Goal: Task Accomplishment & Management: Manage account settings

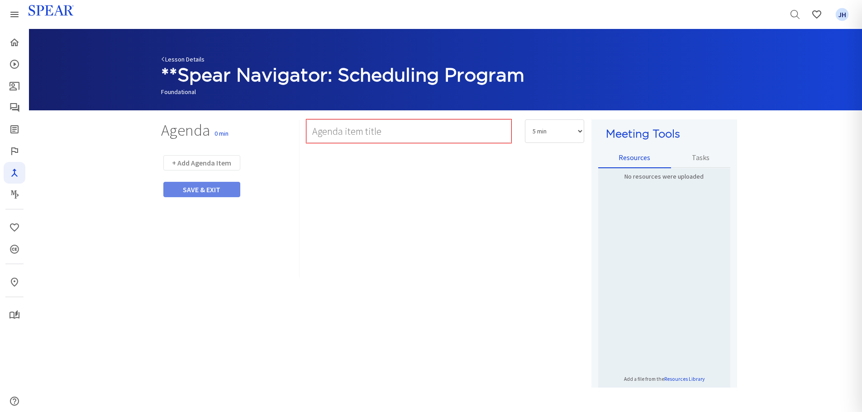
click at [179, 58] on link "Lesson Details" at bounding box center [182, 59] width 43 height 8
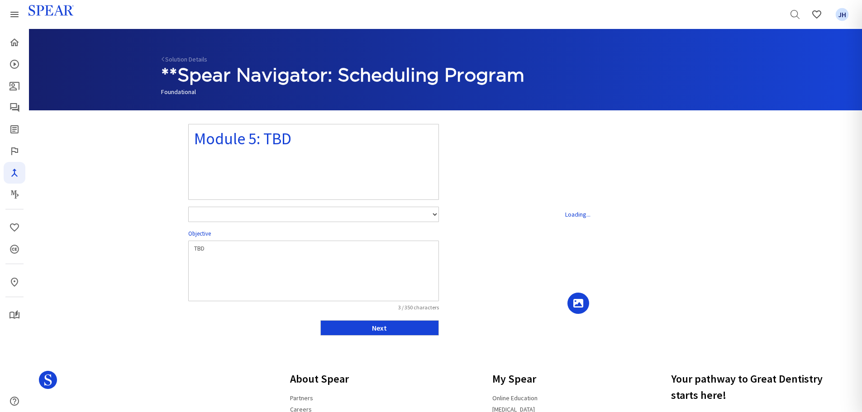
select select "number:1"
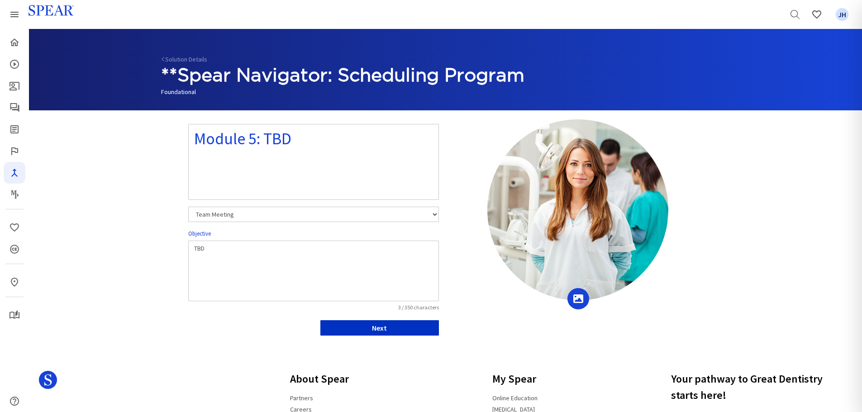
click at [417, 329] on button "Next" at bounding box center [379, 327] width 119 height 15
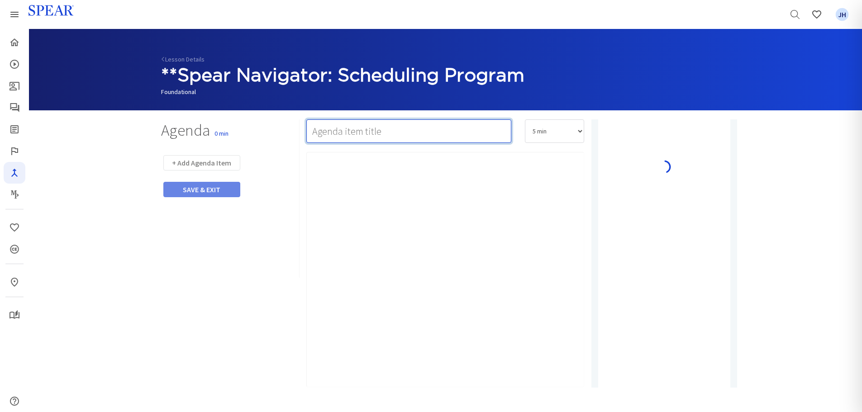
click at [333, 134] on input "text" at bounding box center [408, 131] width 205 height 24
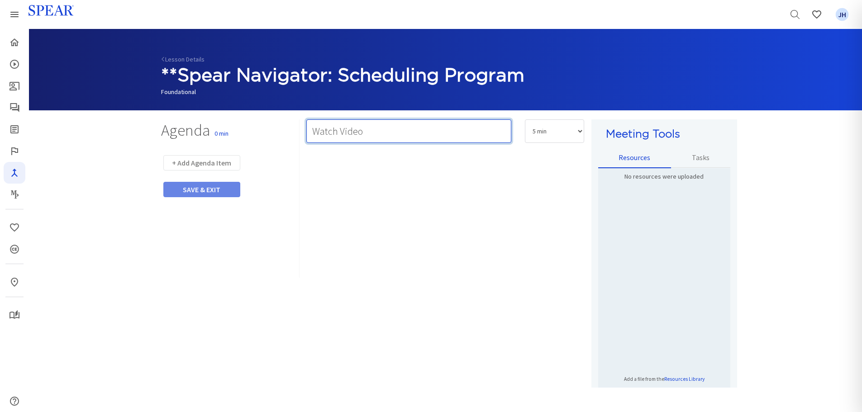
type input "Watch Video"
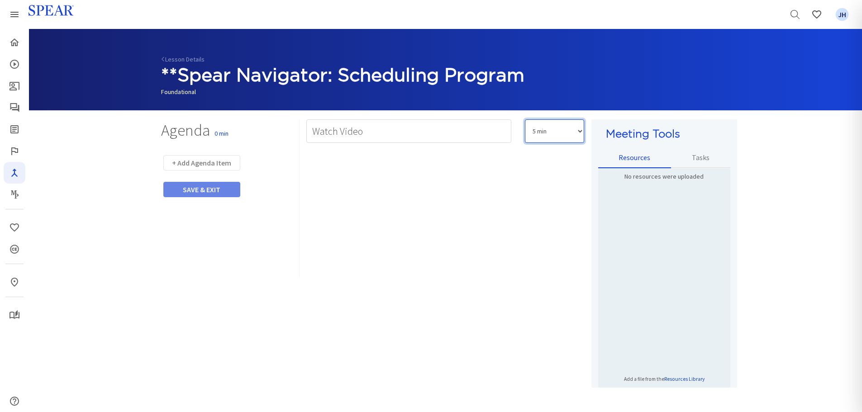
click at [581, 135] on select "5 min 10 min 15 min 20 min 25 min 30 min 35 min 40 min 45 min 60 min 75 min 90 …" at bounding box center [554, 131] width 59 height 24
select select "10"
click at [525, 119] on select "5 min 10 min 15 min 20 min 25 min 30 min 35 min 40 min 45 min 60 min 75 min 90 …" at bounding box center [554, 131] width 59 height 24
click at [322, 185] on div "Rich Text Editor, main" at bounding box center [445, 269] width 278 height 235
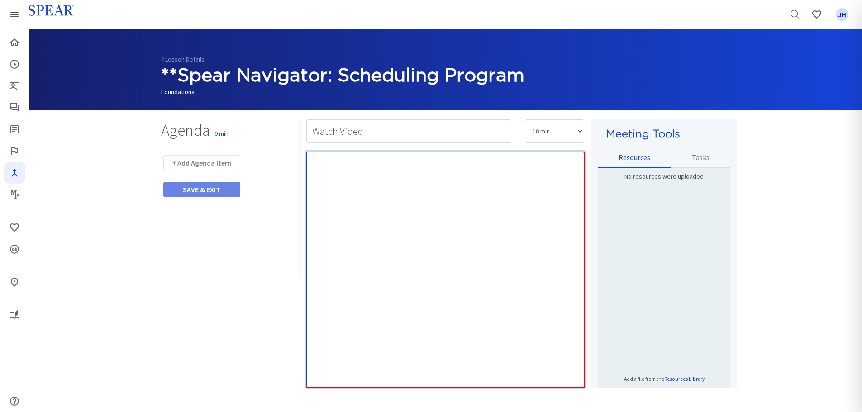
click at [364, 193] on div "Rich Text Editor, main" at bounding box center [445, 269] width 278 height 235
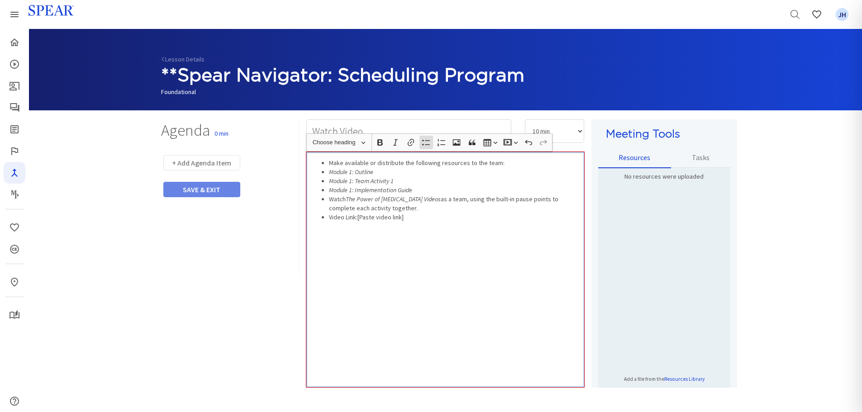
click at [350, 171] on icon "Module 1: Outline" at bounding box center [351, 172] width 44 height 8
click at [443, 170] on li "Module 5: Outline" at bounding box center [454, 171] width 251 height 9
click at [349, 180] on icon "Module 1: Team Activity 1" at bounding box center [361, 181] width 65 height 8
drag, startPoint x: 351, startPoint y: 191, endPoint x: 363, endPoint y: 190, distance: 12.7
click at [351, 191] on icon "Module 1: Implementation Guide" at bounding box center [370, 190] width 83 height 8
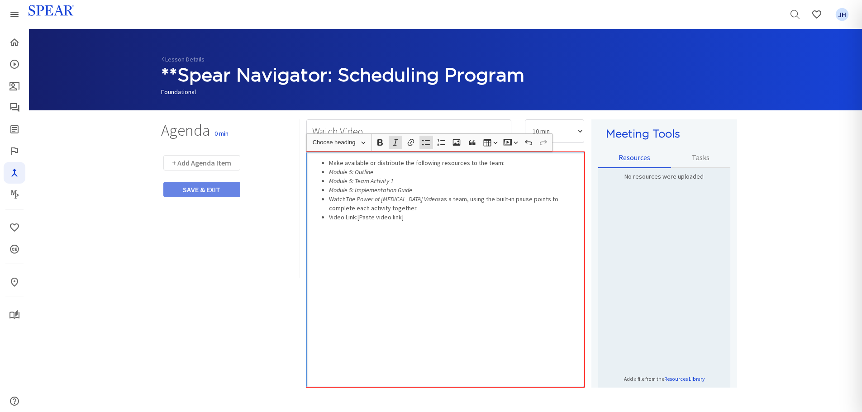
click at [330, 174] on icon "Module 5: Outline" at bounding box center [351, 172] width 44 height 8
click at [328, 181] on ul "Make available or distribute the following resources to the team: Module 5: Out…" at bounding box center [445, 189] width 269 height 63
click at [329, 186] on icon "Module 5: Implementation Guide" at bounding box center [370, 190] width 83 height 8
drag, startPoint x: 348, startPoint y: 199, endPoint x: 446, endPoint y: 201, distance: 98.2
click at [446, 201] on li "Watch The Power of [MEDICAL_DATA] Videos as a team, using the built-in pause po…" at bounding box center [454, 204] width 251 height 18
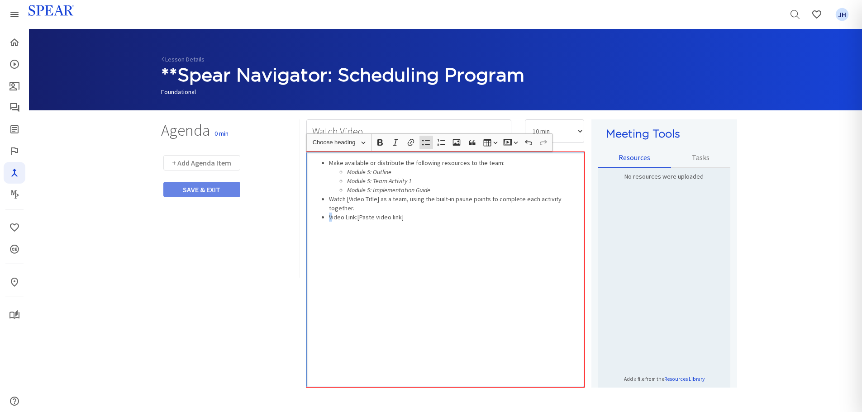
click at [331, 213] on li "Video Link:[Paste video link]" at bounding box center [454, 217] width 251 height 9
click at [214, 162] on button "+ Add Agenda Item" at bounding box center [201, 162] width 77 height 15
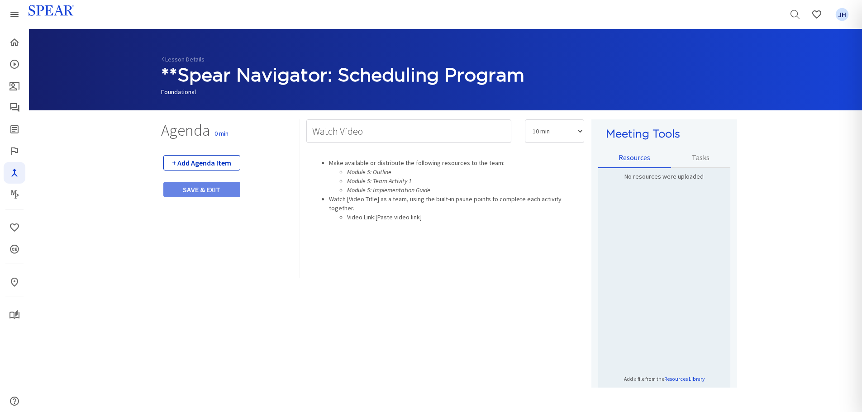
select select "5"
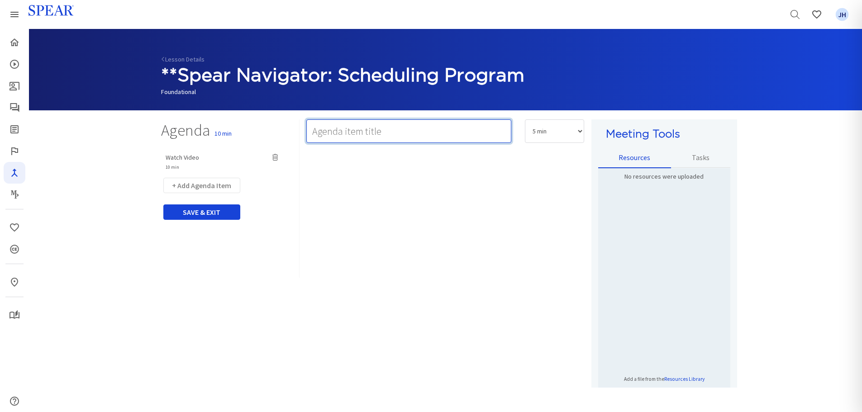
click at [334, 133] on input "text" at bounding box center [408, 131] width 205 height 24
type input "Team Activity 1: TBD"
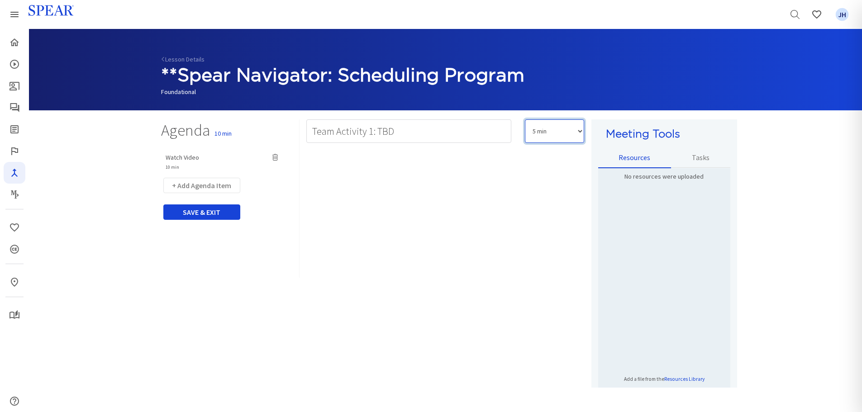
click at [577, 132] on select "5 min 10 min 15 min 20 min 25 min 30 min 35 min 40 min 45 min 60 min 75 min 90 …" at bounding box center [554, 131] width 59 height 24
select select "20"
click at [525, 119] on select "5 min 10 min 15 min 20 min 25 min 30 min 35 min 40 min 45 min 60 min 75 min 90 …" at bounding box center [554, 131] width 59 height 24
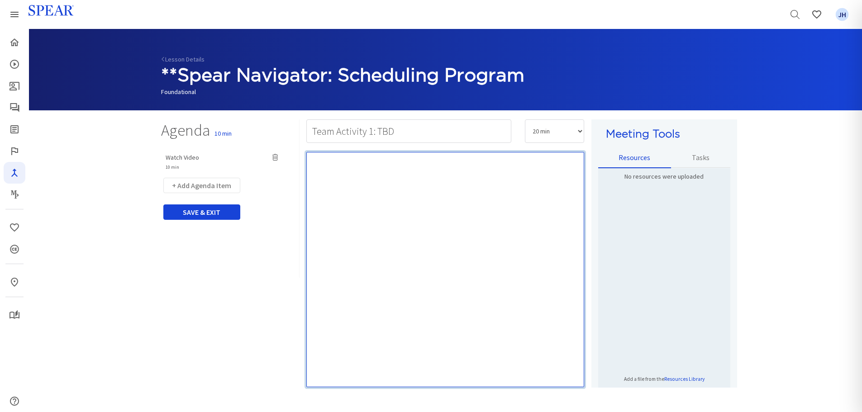
click at [366, 179] on div "Rich Text Editor, main" at bounding box center [445, 269] width 278 height 235
click at [337, 170] on div "Rich Text Editor, main" at bounding box center [445, 269] width 278 height 235
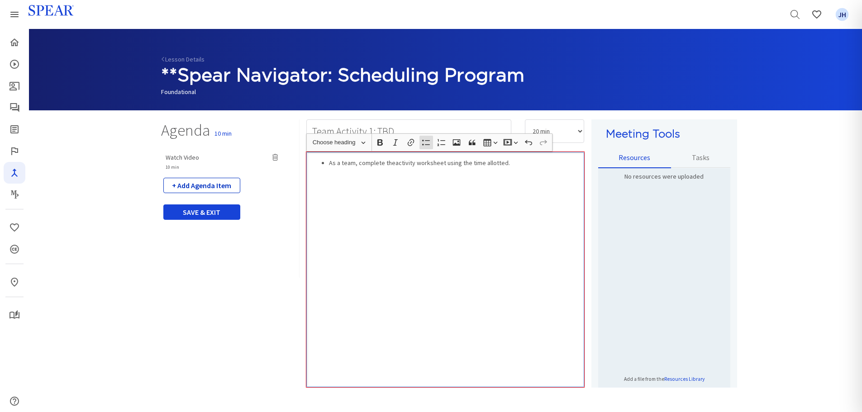
click at [200, 187] on button "+ Add Agenda Item" at bounding box center [201, 185] width 77 height 15
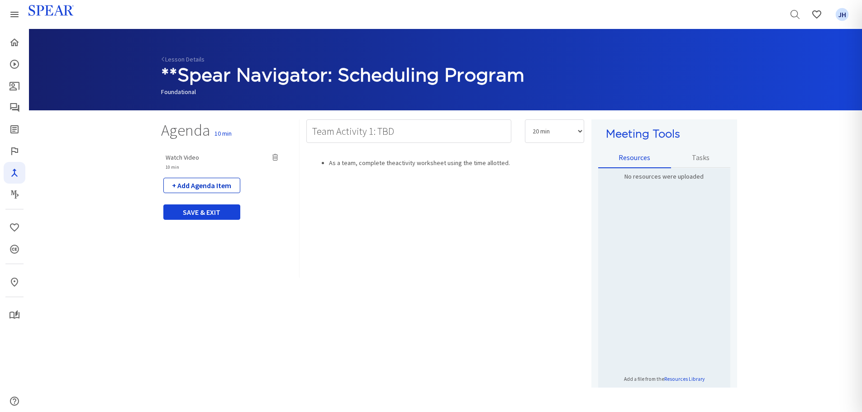
select select "5"
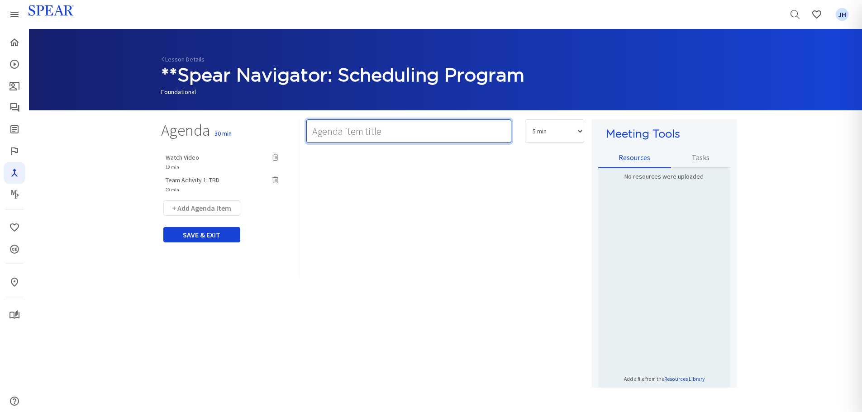
click at [323, 132] on input "text" at bounding box center [408, 131] width 205 height 24
type input "Team Activity 2: Implementation Action Plan & Next Steps"
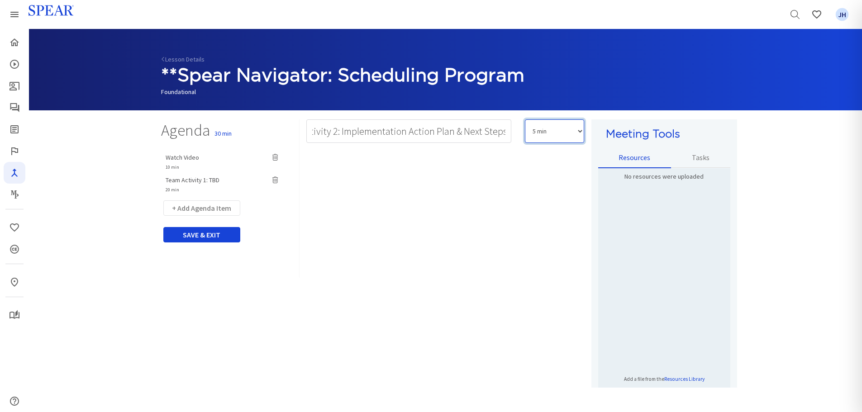
click at [580, 133] on select "5 min 10 min 15 min 20 min 25 min 30 min 35 min 40 min 45 min 60 min 75 min 90 …" at bounding box center [554, 131] width 59 height 24
select select "15"
click at [525, 119] on select "5 min 10 min 15 min 20 min 25 min 30 min 35 min 40 min 45 min 60 min 75 min 90 …" at bounding box center [554, 131] width 59 height 24
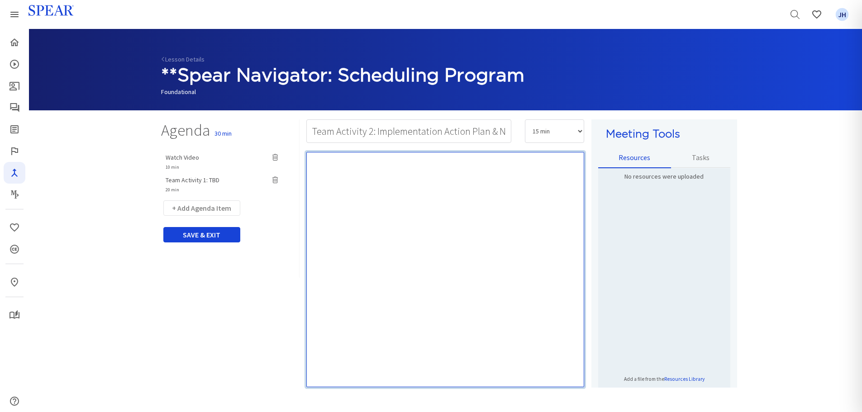
click at [352, 172] on div "Rich Text Editor, main" at bounding box center [445, 269] width 278 height 235
click at [349, 174] on div "Rich Text Editor, main" at bounding box center [445, 269] width 278 height 235
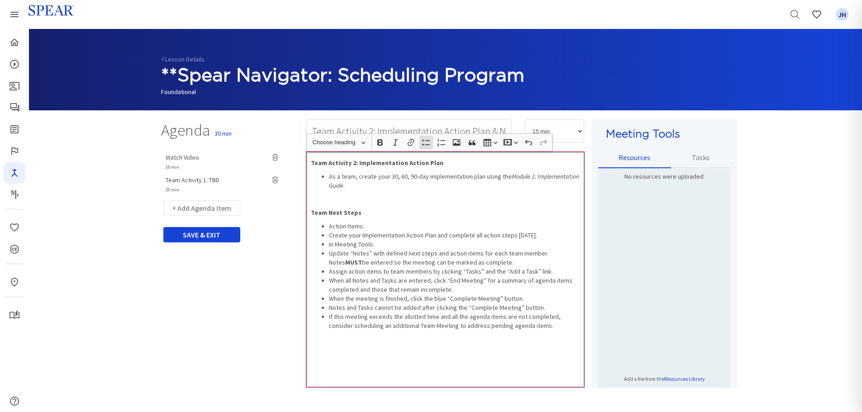
click at [324, 198] on p "Rich Text Editor, main" at bounding box center [445, 199] width 269 height 9
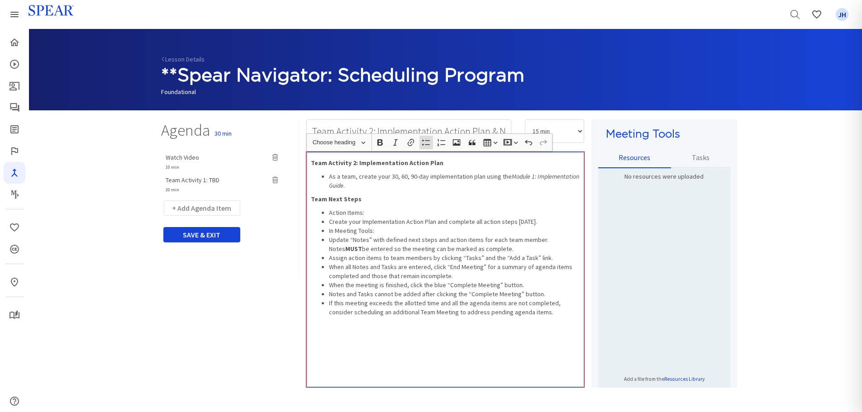
drag, startPoint x: 327, startPoint y: 213, endPoint x: 376, endPoint y: 211, distance: 48.9
click at [376, 211] on ul "Action Items: Create your Implementation Action Plan and complete all action st…" at bounding box center [445, 262] width 269 height 109
click at [377, 141] on icon "button" at bounding box center [380, 142] width 9 height 9
drag, startPoint x: 329, startPoint y: 231, endPoint x: 381, endPoint y: 141, distance: 104.4
click at [380, 230] on li "In Meeting Tools:" at bounding box center [454, 230] width 251 height 9
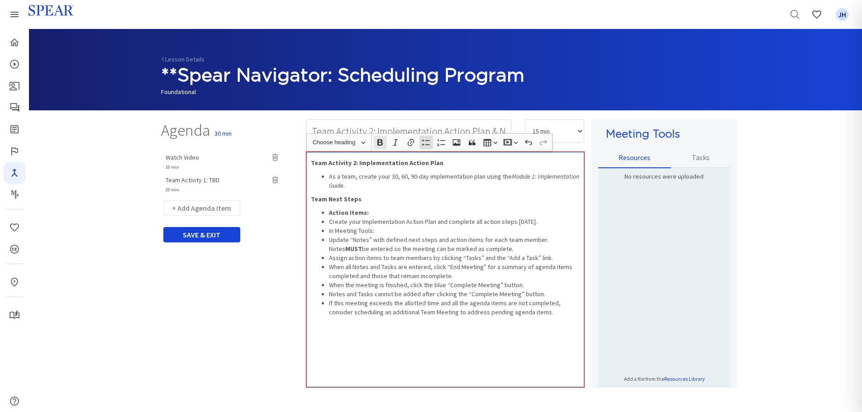
drag, startPoint x: 381, startPoint y: 143, endPoint x: 379, endPoint y: 148, distance: 6.1
click at [381, 143] on icon "button" at bounding box center [379, 142] width 5 height 6
click at [331, 222] on li "Create your Implementation Action Plan and complete all action steps [DATE]." at bounding box center [454, 221] width 251 height 9
click at [328, 223] on ul "Action Items: Create your Implementation Action Plan and complete all action st…" at bounding box center [445, 262] width 269 height 109
click at [326, 240] on ul "Action Items: Create your Implementation Action Plan and complete all action st…" at bounding box center [445, 262] width 269 height 109
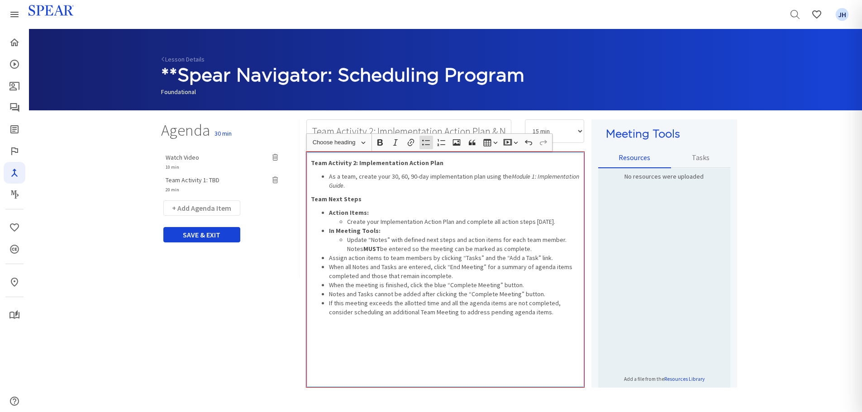
click at [329, 256] on li "Assign action items to team members by clicking “Tasks” and the “Add a Task” li…" at bounding box center [454, 257] width 251 height 9
click at [328, 294] on ul "Action Items: Create your Implementation Action Plan and complete all action st…" at bounding box center [445, 262] width 269 height 109
drag, startPoint x: 327, startPoint y: 302, endPoint x: 356, endPoint y: 267, distance: 45.4
click at [328, 302] on ul "Action Items: Create your Implementation Action Plan and complete all action st…" at bounding box center [445, 262] width 269 height 109
click at [426, 146] on icon "button" at bounding box center [426, 142] width 9 height 9
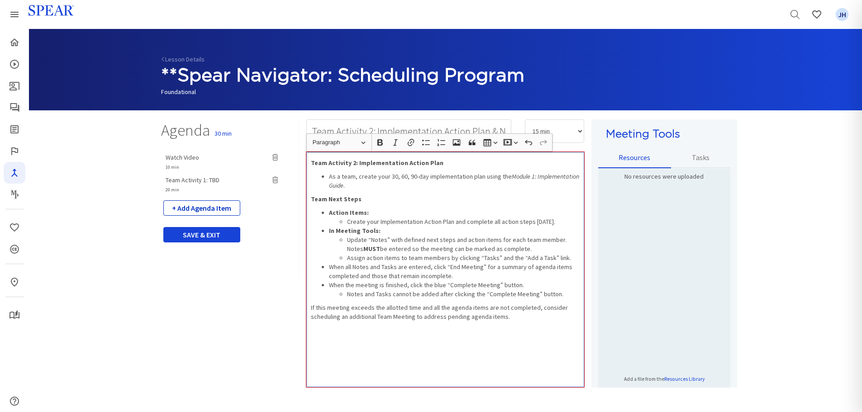
click at [206, 207] on button "+ Add Agenda Item" at bounding box center [201, 207] width 77 height 15
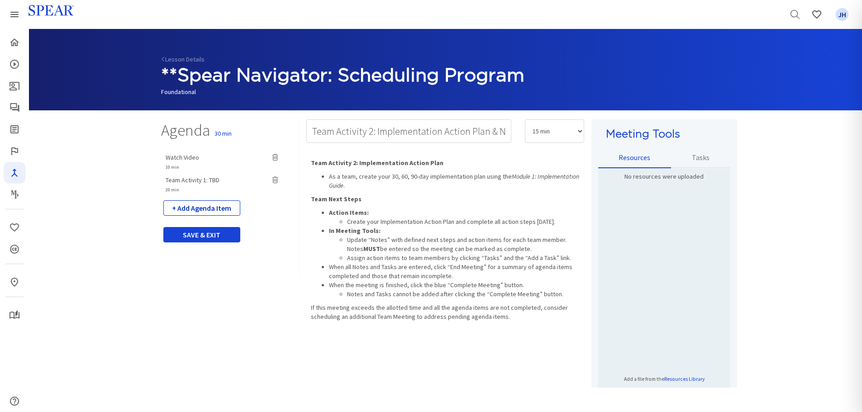
select select "5"
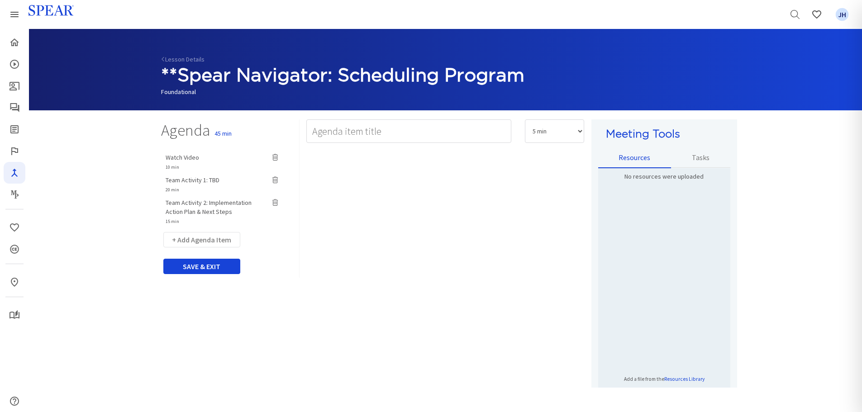
click at [185, 156] on span "Watch Video" at bounding box center [182, 157] width 33 height 8
type input "Watch Video"
select select "10"
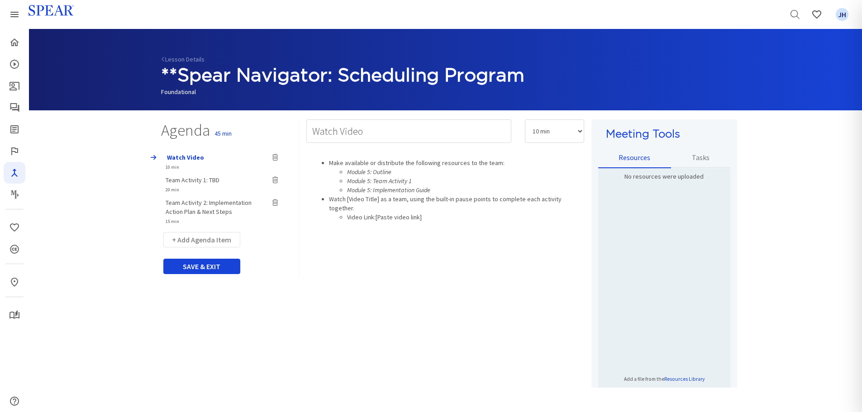
click at [202, 180] on span "Team Activity 1: TBD" at bounding box center [193, 180] width 54 height 8
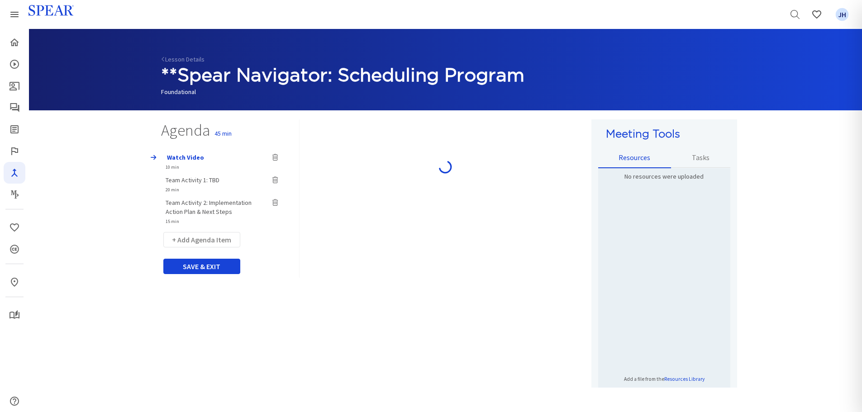
type input "Team Activity 1: TBD"
select select "20"
click at [220, 205] on span "Team Activity 2: Implementation Action Plan & Next Steps" at bounding box center [209, 207] width 86 height 17
type input "Team Activity 2: Implementation Action Plan & Next Steps"
select select "15"
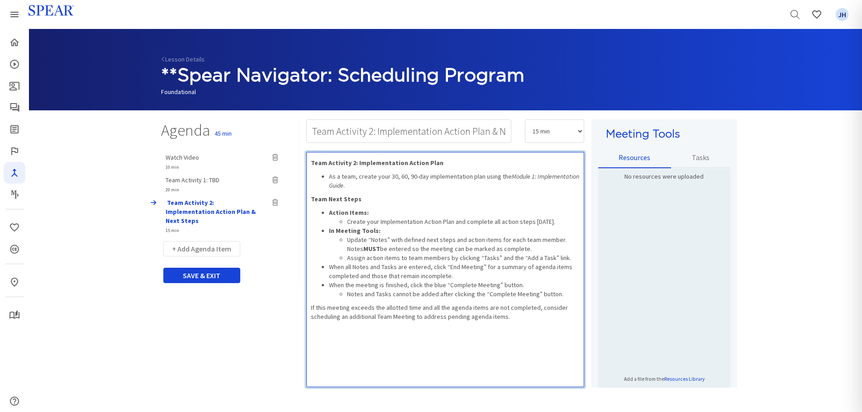
click at [530, 176] on icon "Module 1: Implementation Guide" at bounding box center [454, 180] width 250 height 17
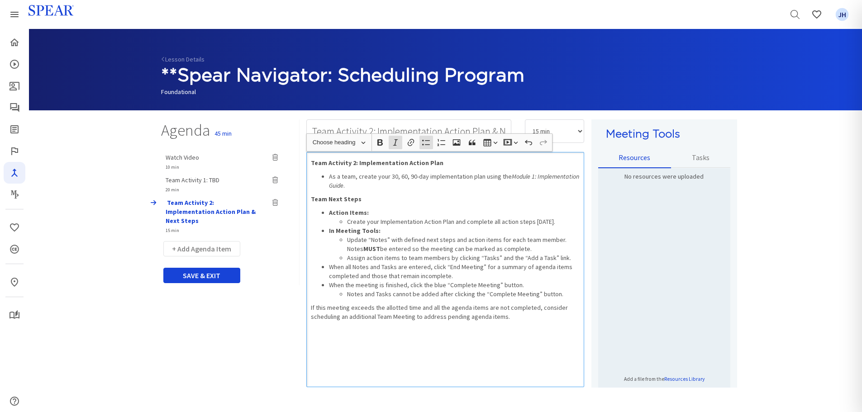
click at [530, 176] on icon "Module 1: Implementation Guide" at bounding box center [454, 180] width 250 height 17
click at [499, 201] on p "Team Next Steps" at bounding box center [445, 199] width 269 height 9
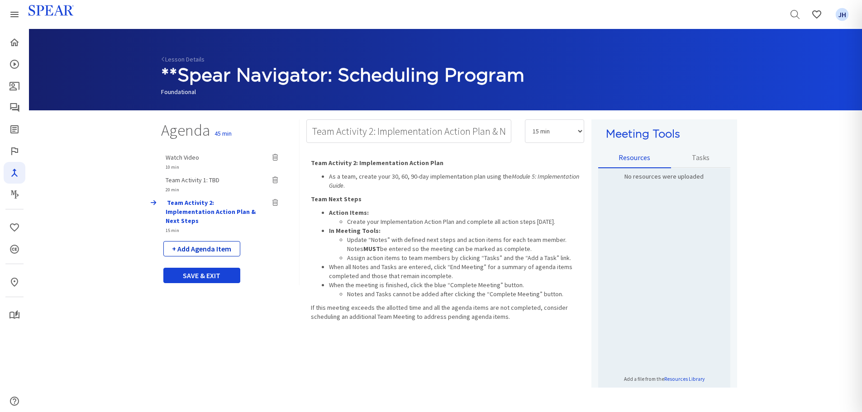
click at [203, 241] on button "+ Add Agenda Item" at bounding box center [201, 248] width 77 height 15
select select "5"
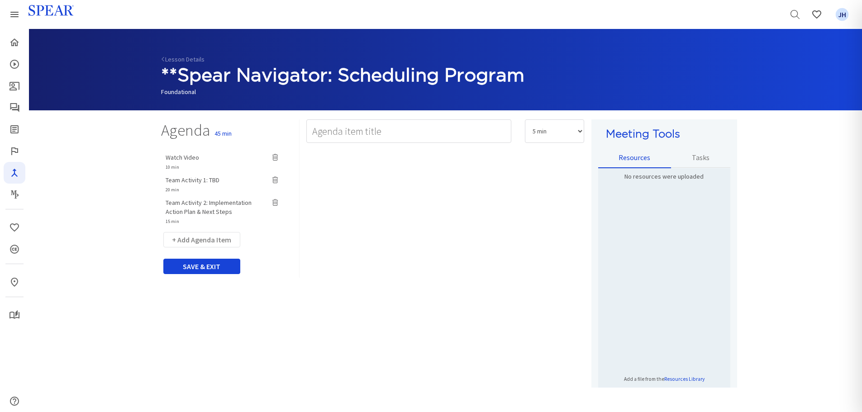
click at [205, 205] on span "Team Activity 2: Implementation Action Plan & Next Steps" at bounding box center [209, 207] width 86 height 17
type input "Team Activity 2: Implementation Action Plan & Next Steps"
select select "15"
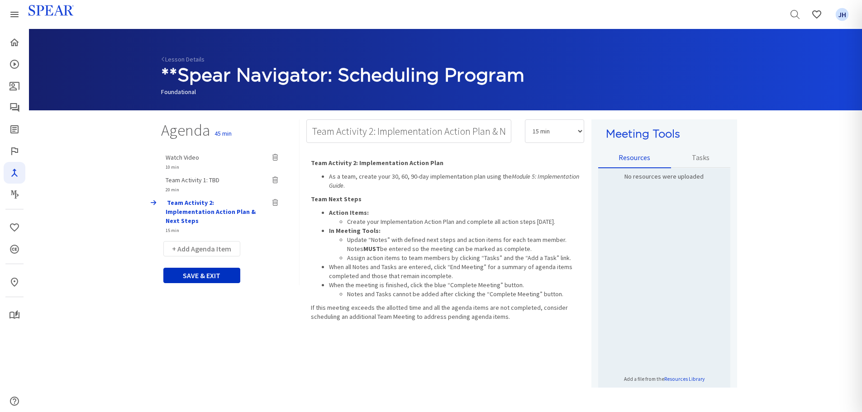
click at [217, 268] on button "SAVE & EXIT" at bounding box center [201, 275] width 77 height 15
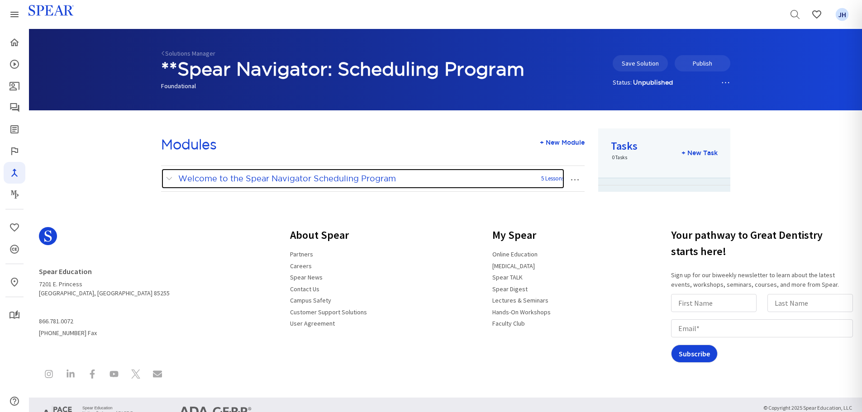
click at [171, 176] on span at bounding box center [171, 179] width 11 height 12
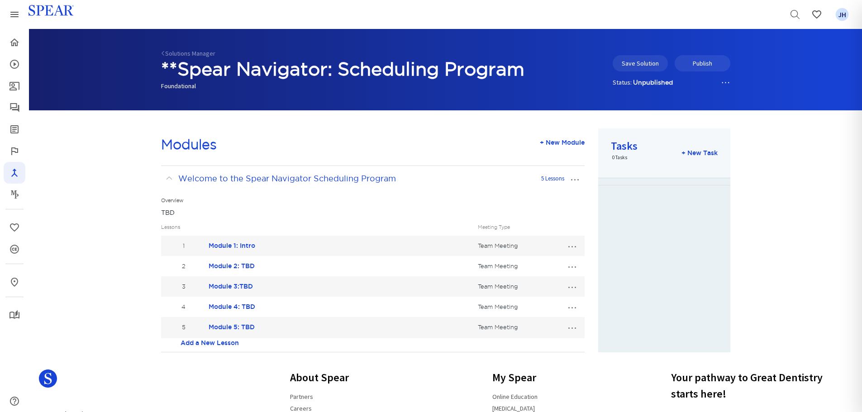
scroll to position [43, 0]
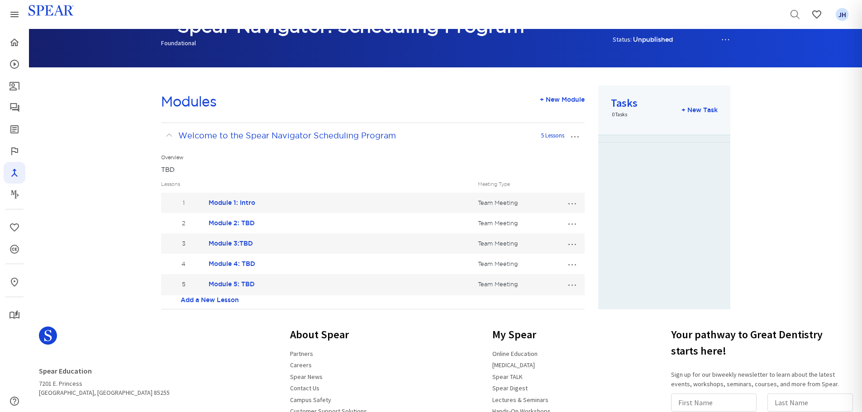
click at [572, 265] on button "…" at bounding box center [572, 264] width 20 height 14
click at [545, 280] on link "Edit Lesson" at bounding box center [542, 281] width 80 height 12
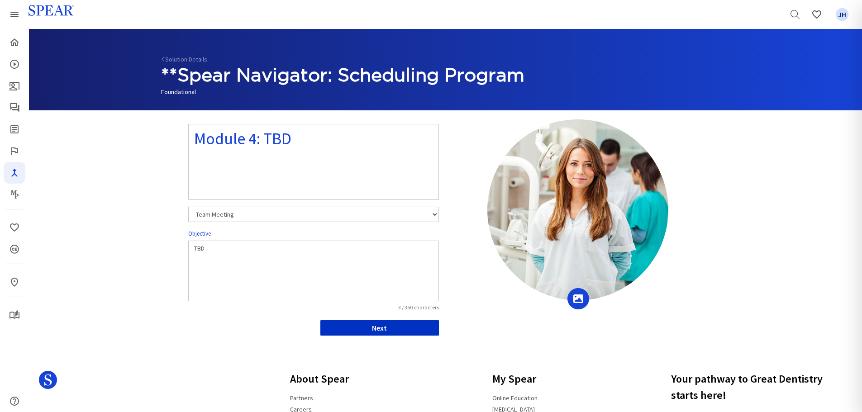
click at [429, 324] on button "Next" at bounding box center [379, 327] width 119 height 15
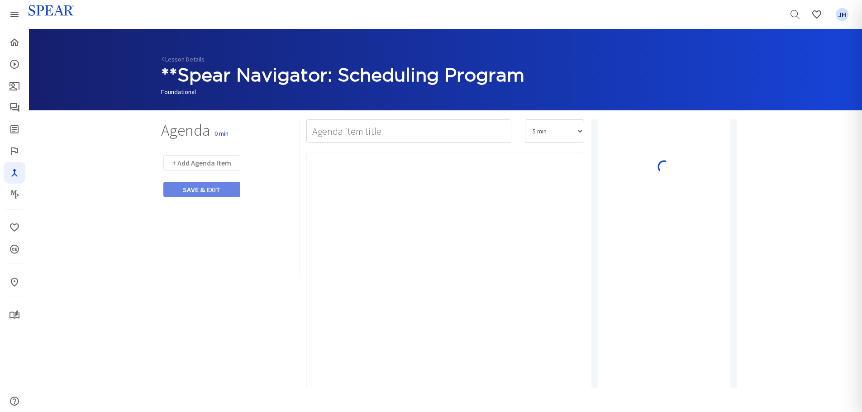
type input "Watch Video"
select select "10"
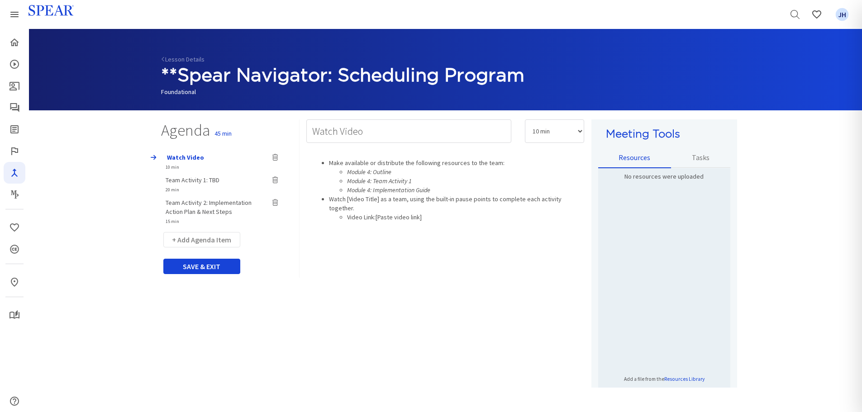
click at [198, 205] on span "Team Activity 2: Implementation Action Plan & Next Steps" at bounding box center [209, 207] width 86 height 17
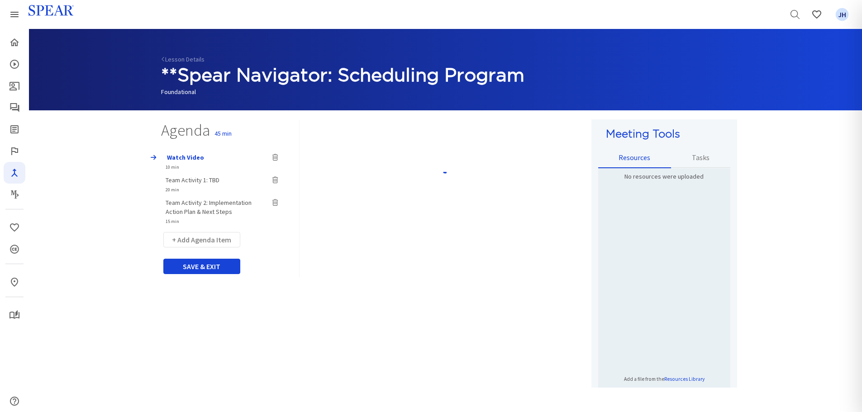
type input "Team Activity 2: Implementation Action Plan & Next Steps"
select select "15"
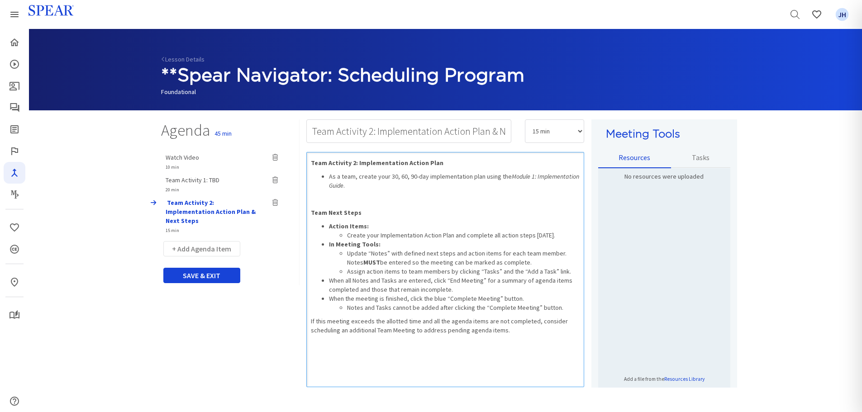
click at [530, 174] on icon "Module 1: Implementation Guide" at bounding box center [454, 180] width 250 height 17
click at [326, 200] on p "Rich Text Editor, main" at bounding box center [445, 199] width 269 height 9
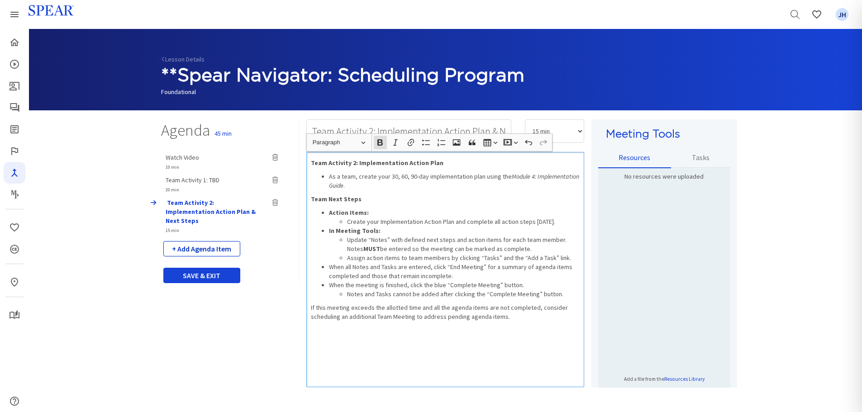
click at [201, 243] on button "+ Add Agenda Item" at bounding box center [201, 248] width 77 height 15
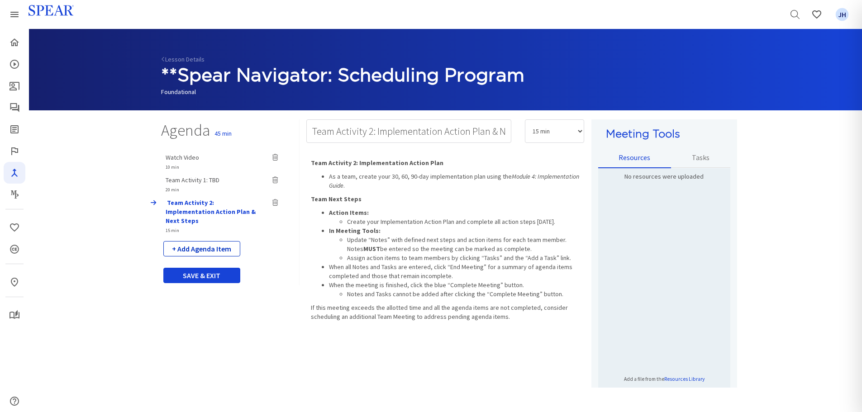
select select "5"
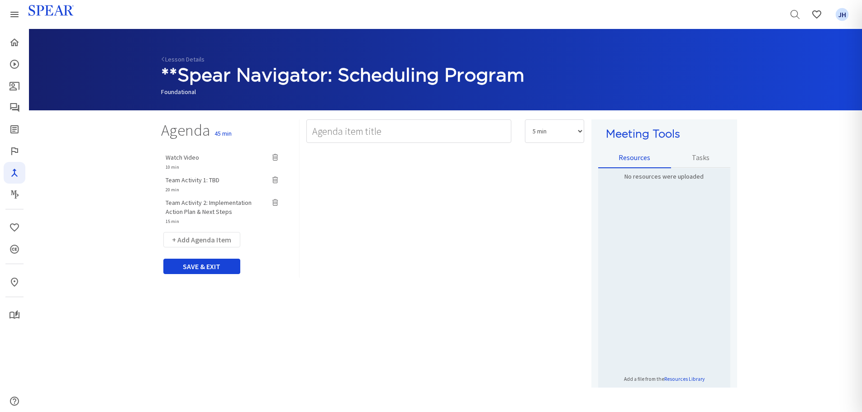
click at [217, 200] on span "Team Activity 2: Implementation Action Plan & Next Steps" at bounding box center [209, 207] width 86 height 17
type input "Team Activity 2: Implementation Action Plan & Next Steps"
select select "15"
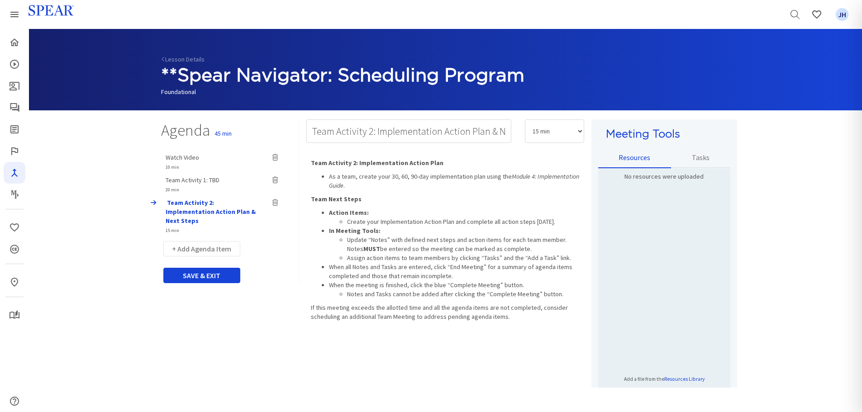
click at [180, 158] on span "Watch Video" at bounding box center [182, 157] width 33 height 8
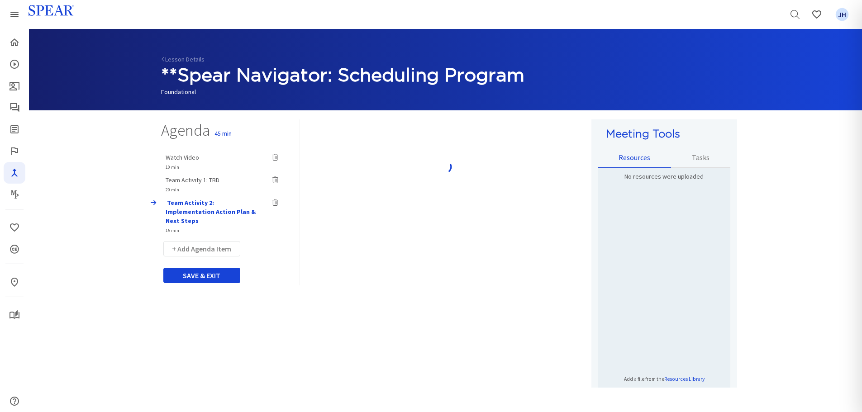
type input "Watch Video"
select select "10"
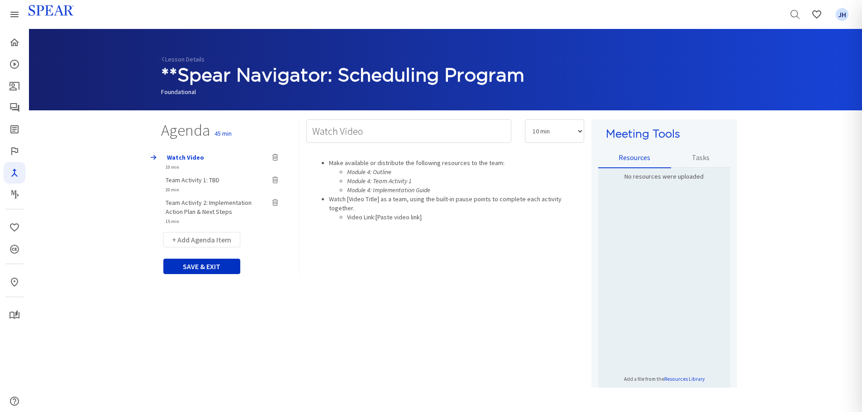
click at [229, 267] on button "SAVE & EXIT" at bounding box center [201, 266] width 77 height 15
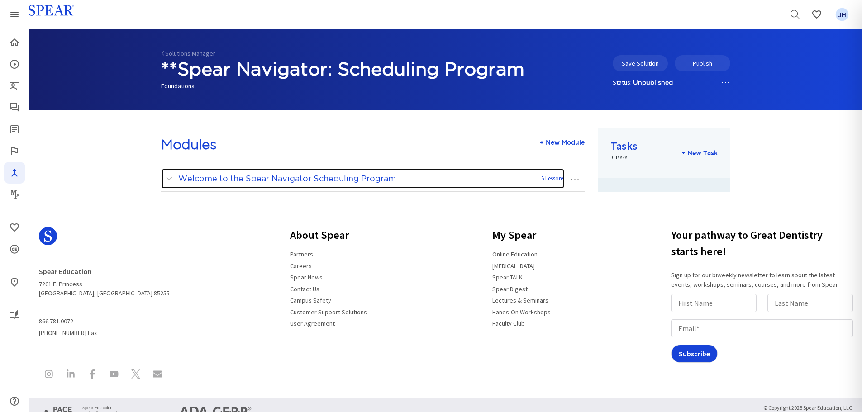
click at [169, 179] on span at bounding box center [171, 179] width 11 height 12
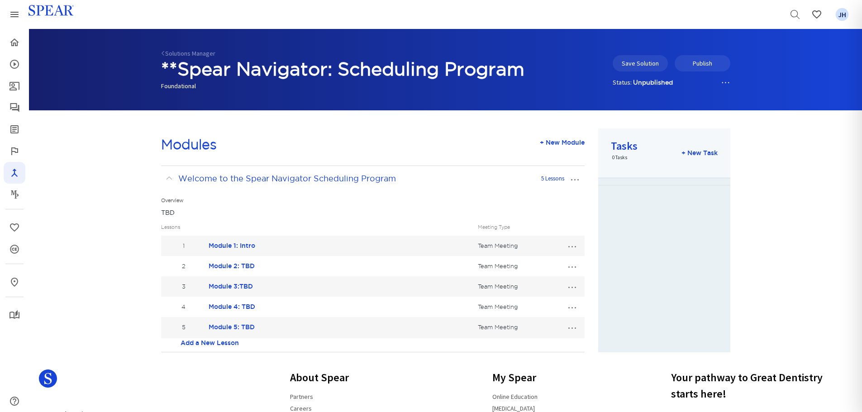
scroll to position [43, 0]
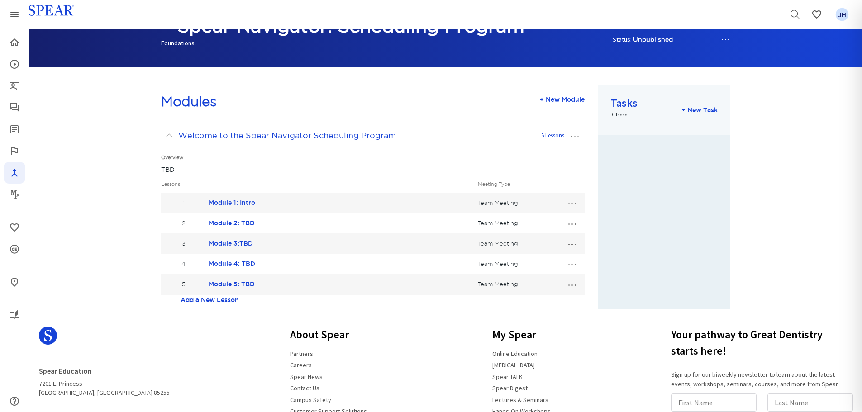
click at [574, 243] on button "…" at bounding box center [572, 243] width 20 height 14
click at [544, 260] on link "Edit Lesson" at bounding box center [542, 260] width 80 height 12
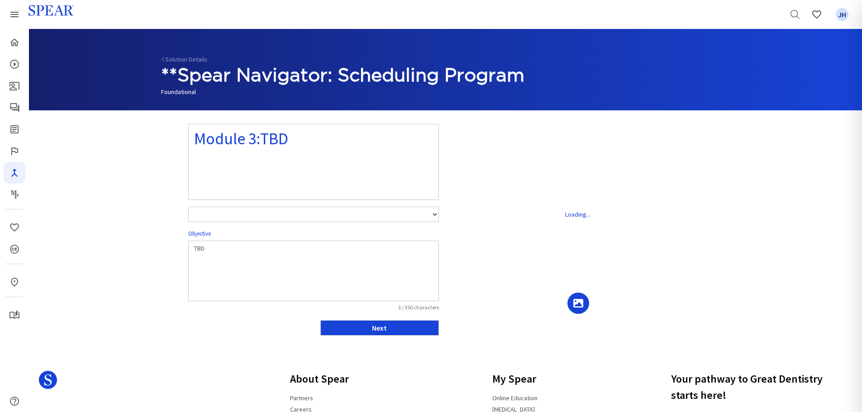
select select "number:1"
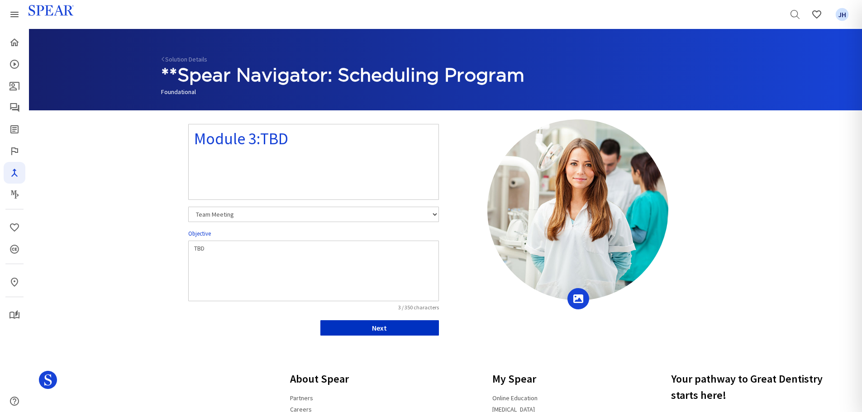
click at [425, 326] on button "Next" at bounding box center [379, 327] width 119 height 15
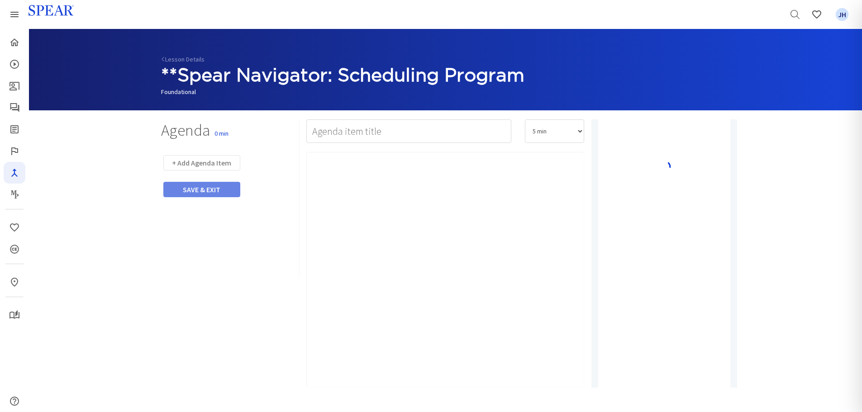
type input "Watch Video"
select select "10"
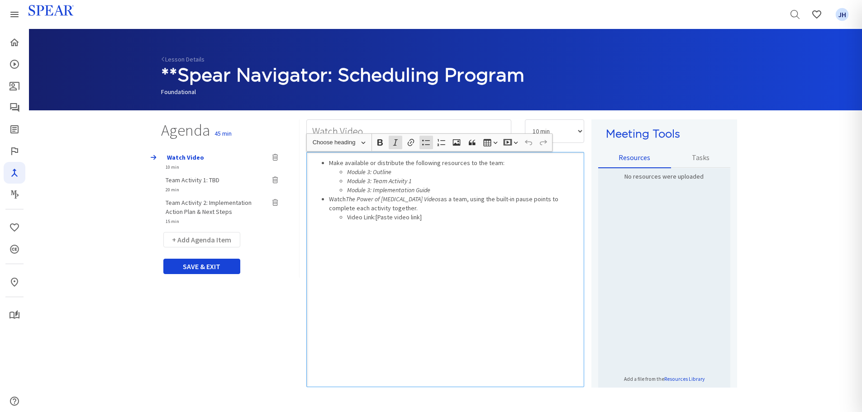
click at [348, 201] on icon "The Power of [MEDICAL_DATA] Videos" at bounding box center [393, 199] width 95 height 8
click at [387, 236] on div "Make available or distribute the following resources to the team: Module 3: Out…" at bounding box center [445, 269] width 278 height 235
click at [422, 245] on div "Make available or distribute the following resources to the team: Module 3: Out…" at bounding box center [445, 269] width 278 height 235
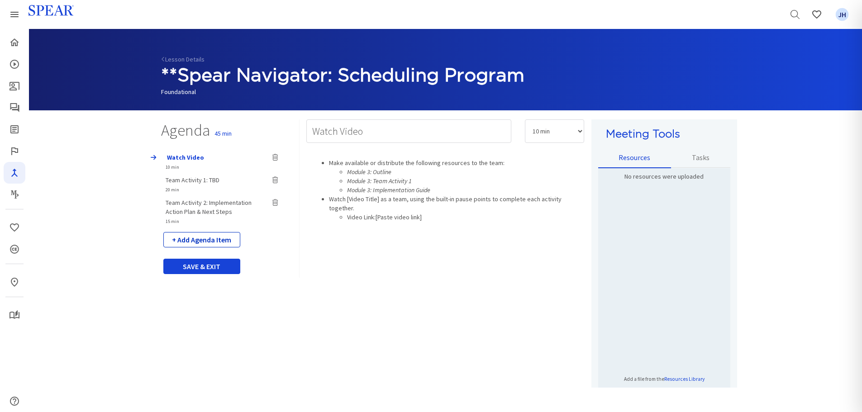
click at [205, 239] on button "+ Add Agenda Item" at bounding box center [201, 239] width 77 height 15
select select "5"
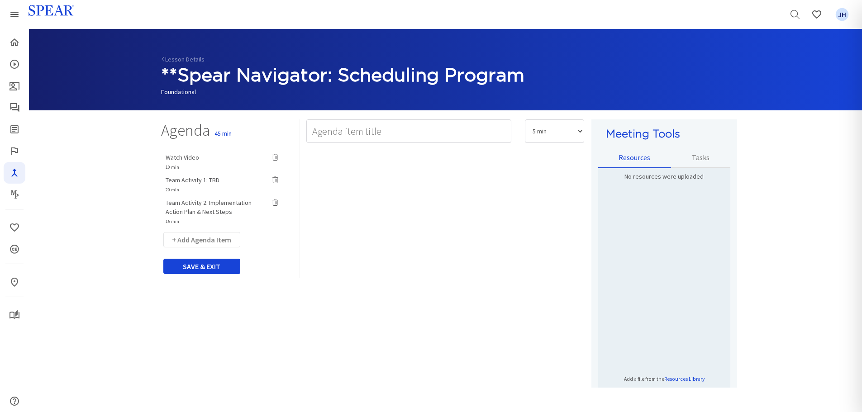
click at [198, 180] on span "Team Activity 1: TBD" at bounding box center [193, 180] width 54 height 8
type input "Team Activity 1: TBD"
select select "20"
click at [200, 204] on span "Team Activity 2: Implementation Action Plan & Next Steps" at bounding box center [209, 207] width 86 height 17
type input "Team Activity 2: Implementation Action Plan & Next Steps"
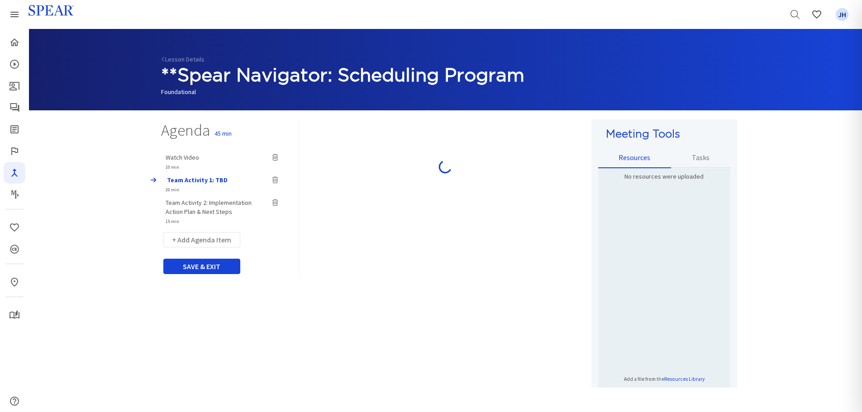
select select "15"
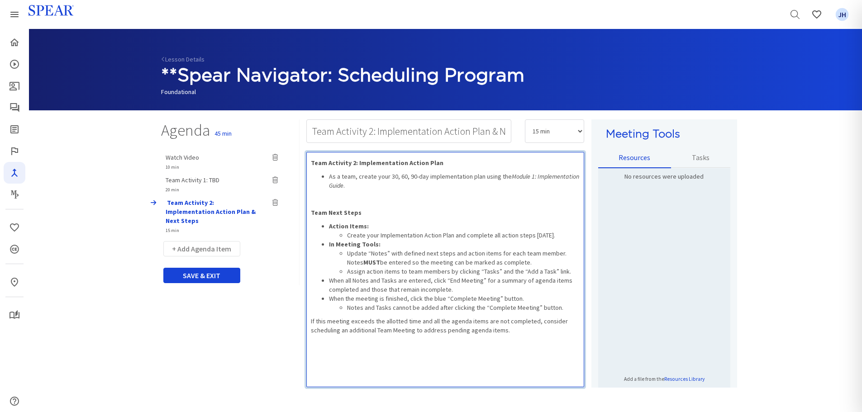
click at [529, 178] on icon "Module 1: Implementation Guide" at bounding box center [454, 180] width 250 height 17
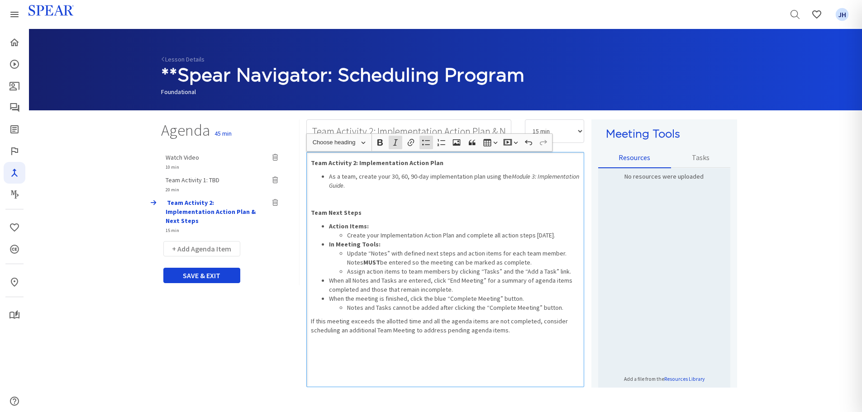
click at [314, 197] on p "Rich Text Editor, main" at bounding box center [445, 199] width 269 height 9
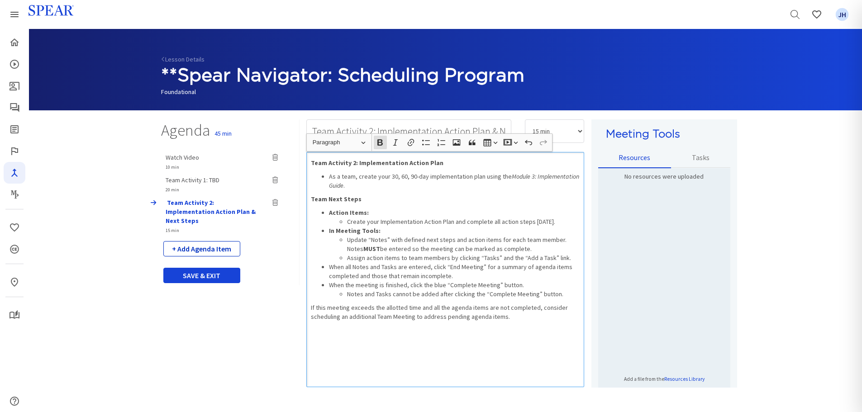
click at [211, 241] on button "+ Add Agenda Item" at bounding box center [201, 248] width 77 height 15
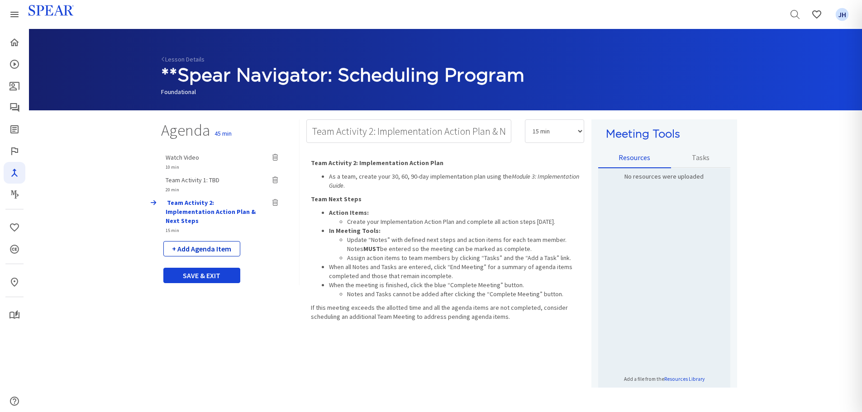
select select "5"
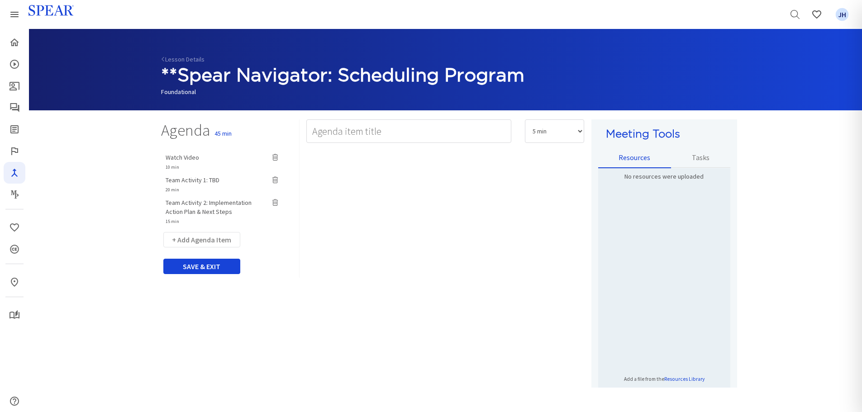
click at [193, 160] on span "Watch Video" at bounding box center [182, 157] width 33 height 8
type input "Watch Video"
select select "10"
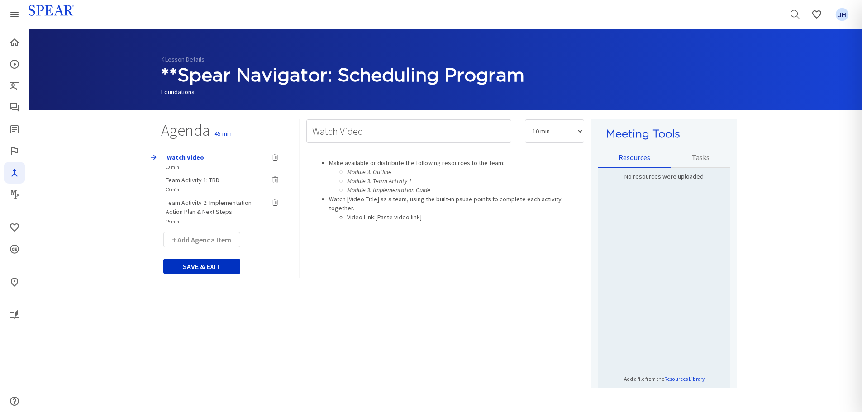
click at [224, 270] on button "SAVE & EXIT" at bounding box center [201, 266] width 77 height 15
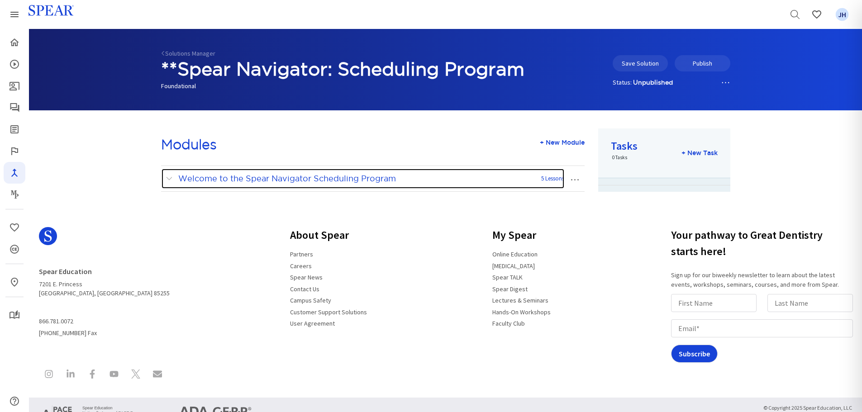
click at [167, 178] on span at bounding box center [171, 179] width 11 height 12
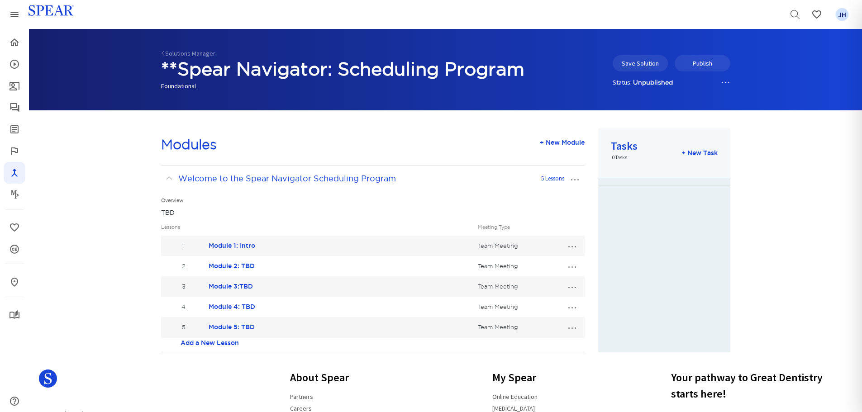
scroll to position [43, 0]
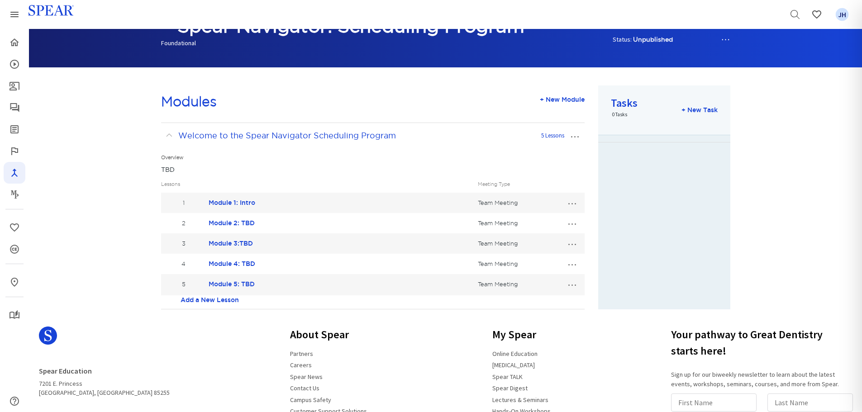
click at [572, 224] on button "…" at bounding box center [572, 223] width 20 height 14
click at [543, 240] on link "Edit Lesson" at bounding box center [542, 240] width 80 height 12
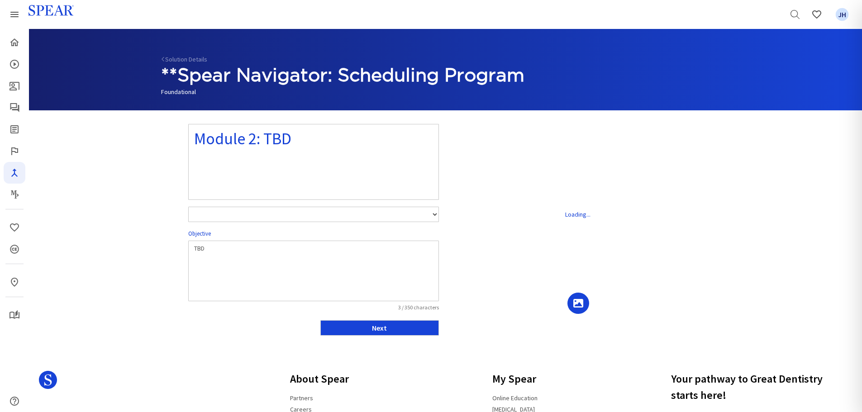
select select "number:1"
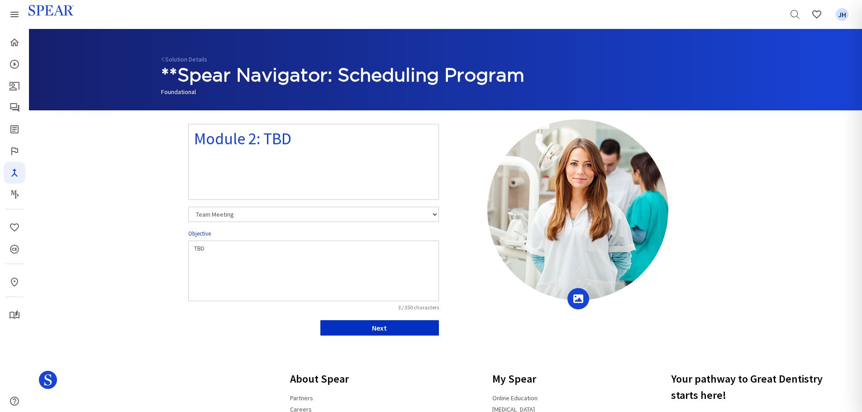
click at [399, 328] on button "Next" at bounding box center [379, 327] width 119 height 15
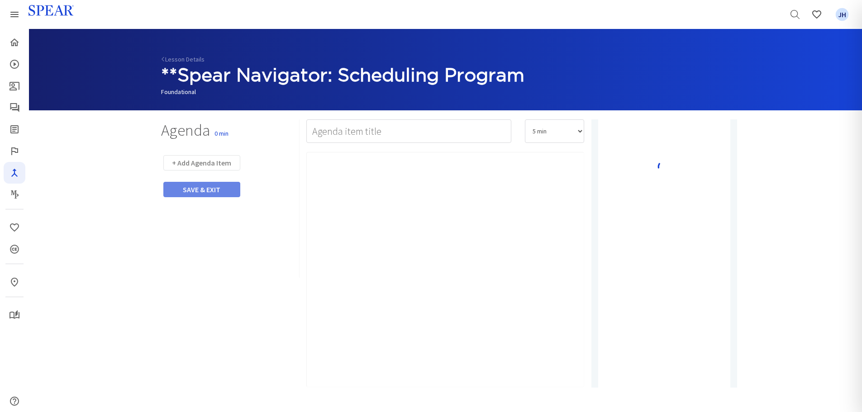
type input "Watch Video"
select select "10"
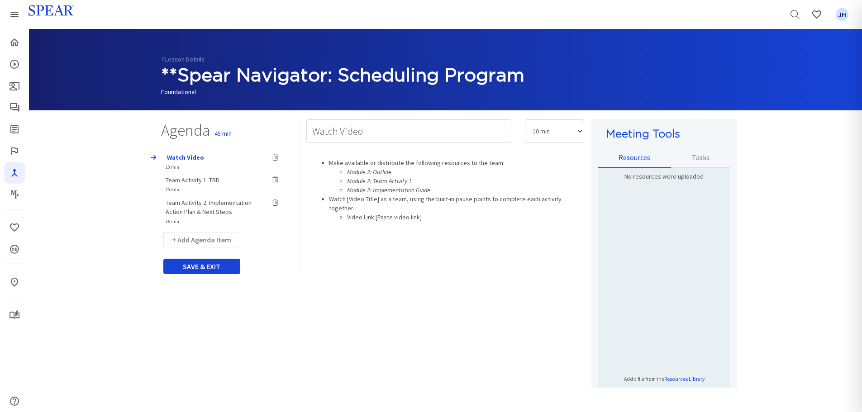
click at [184, 180] on span "Team Activity 1: TBD" at bounding box center [193, 180] width 54 height 8
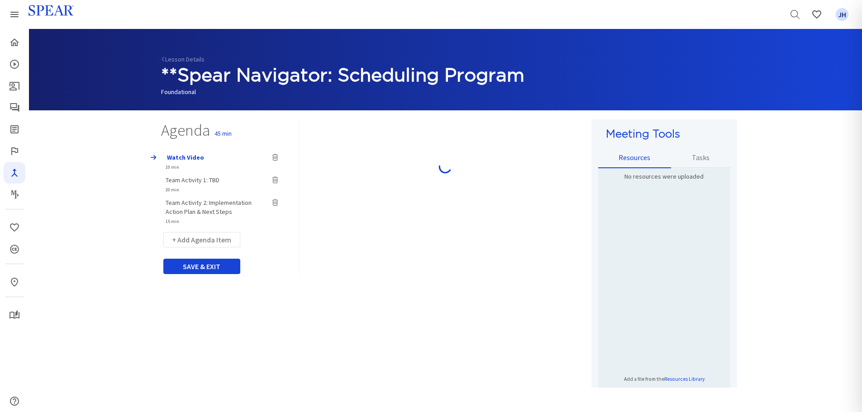
type input "Team Activity 1: TBD"
select select "20"
click at [191, 206] on span "Team Activity 2: Implementation Action Plan & Next Steps" at bounding box center [209, 207] width 86 height 17
type input "Team Activity 2: Implementation Action Plan & Next Steps"
select select "15"
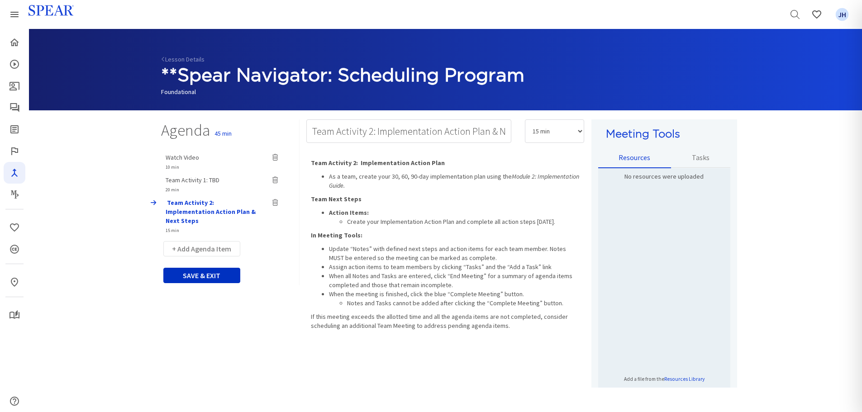
click at [210, 268] on button "SAVE & EXIT" at bounding box center [201, 275] width 77 height 15
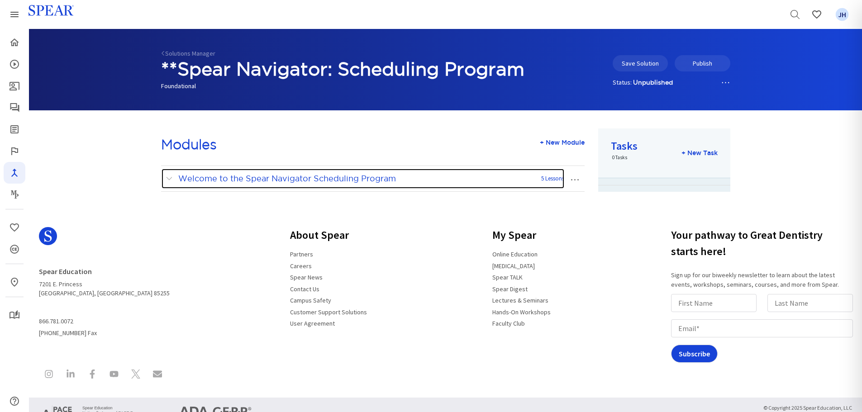
click at [171, 177] on span at bounding box center [171, 179] width 11 height 12
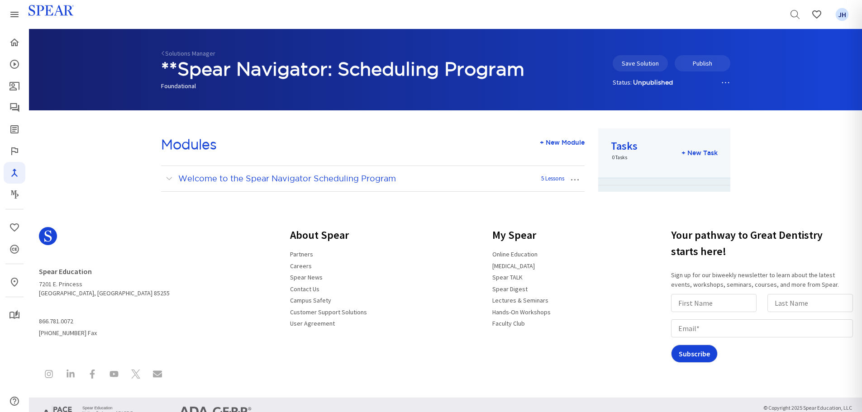
scroll to position [43, 0]
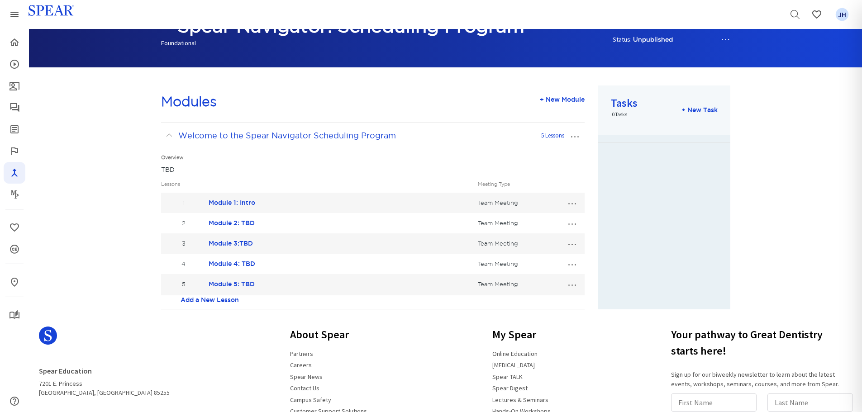
click at [576, 204] on button "…" at bounding box center [572, 202] width 20 height 14
click at [549, 220] on link "Edit Lesson" at bounding box center [542, 220] width 80 height 12
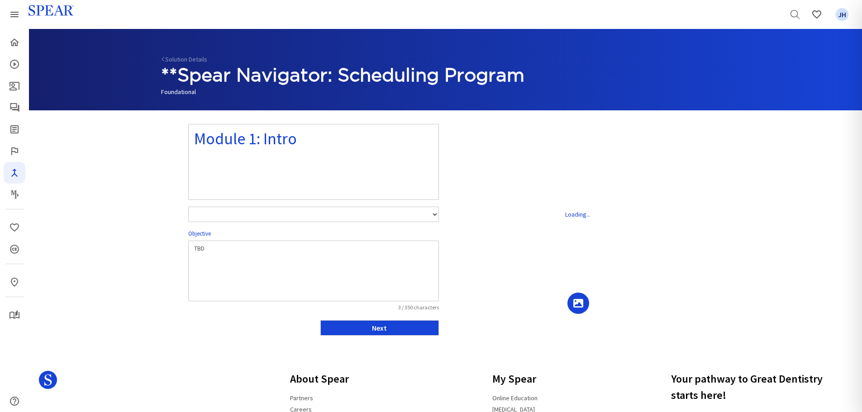
select select "number:1"
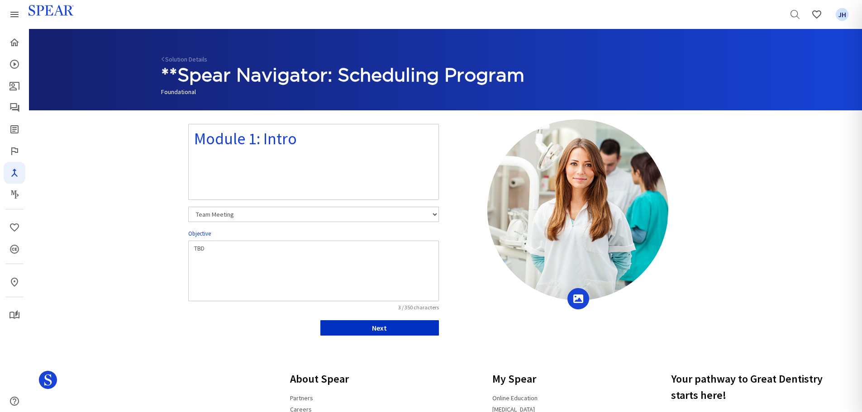
click at [414, 332] on button "Next" at bounding box center [379, 327] width 119 height 15
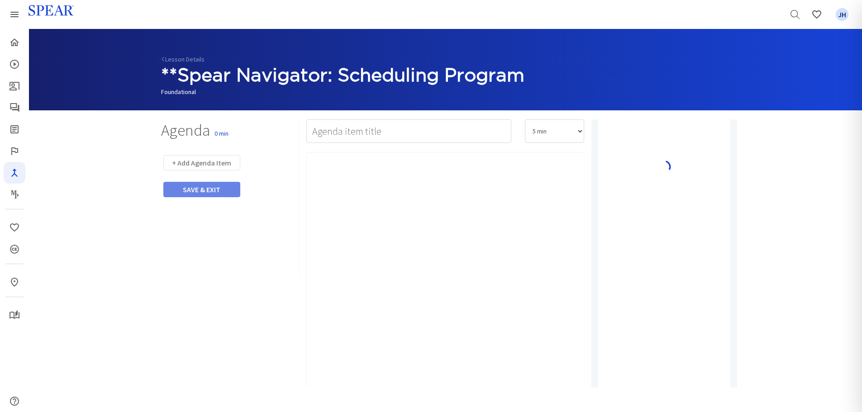
type input "Watch Video"
select select "10"
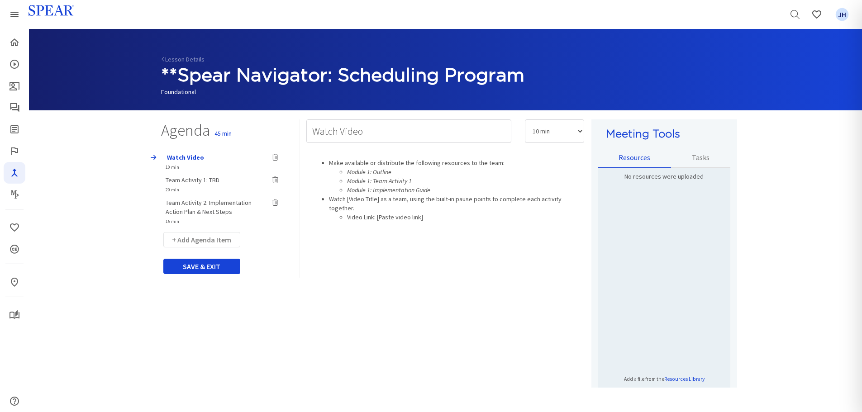
click at [202, 180] on span "Team Activity 1: TBD" at bounding box center [193, 180] width 54 height 8
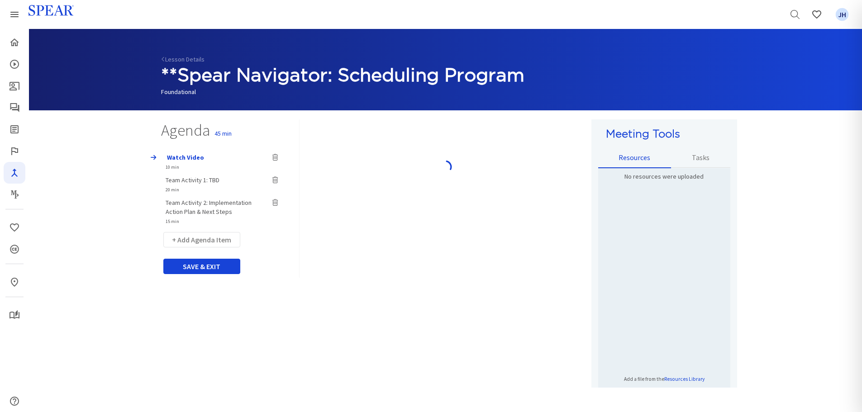
type input "Team Activity 1: TBD"
select select "20"
click at [202, 204] on span "Team Activity 2: Implementation Action Plan & Next Steps" at bounding box center [209, 207] width 86 height 17
type input "Team Activity 2: Implementation Action Plan & Next Steps"
select select "15"
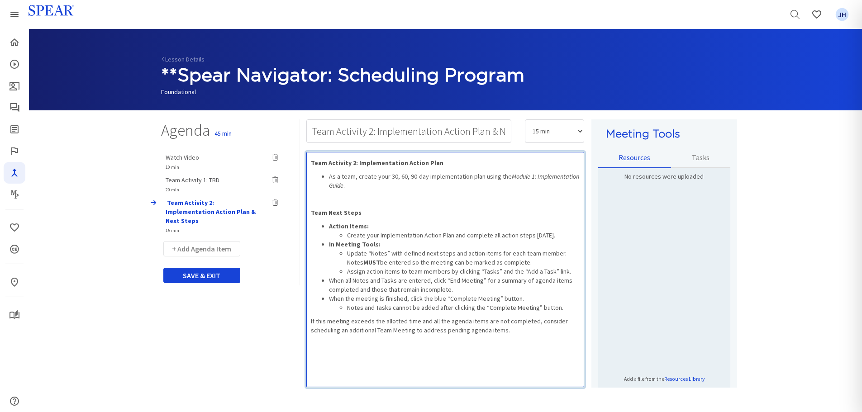
click at [317, 201] on p "Rich Text Editor, main" at bounding box center [445, 199] width 269 height 9
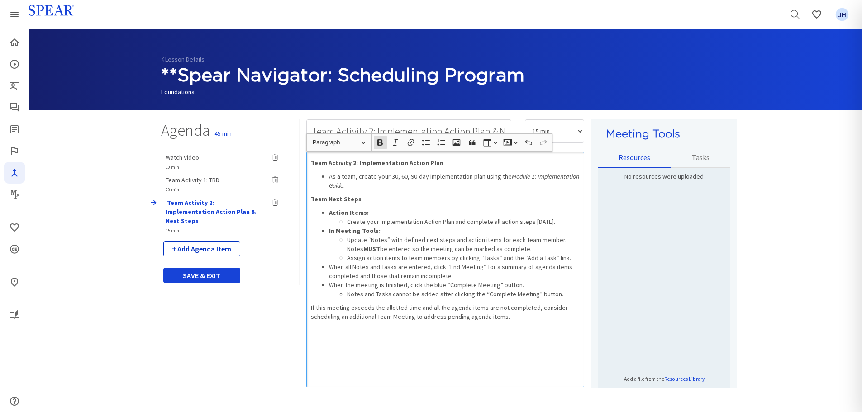
click at [221, 241] on button "+ Add Agenda Item" at bounding box center [201, 248] width 77 height 15
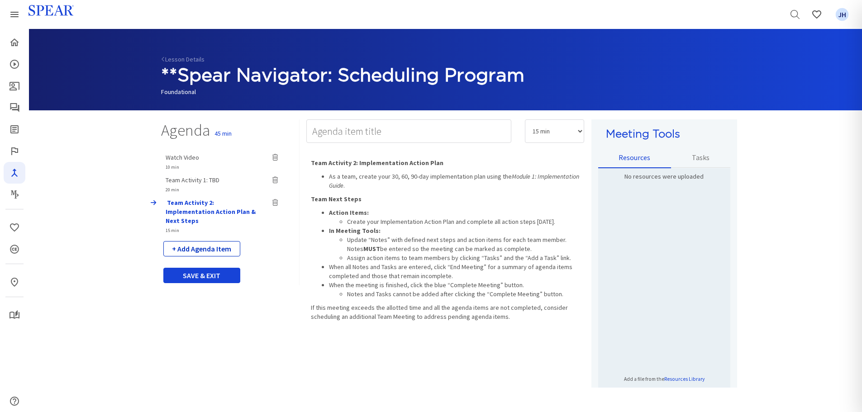
select select "5"
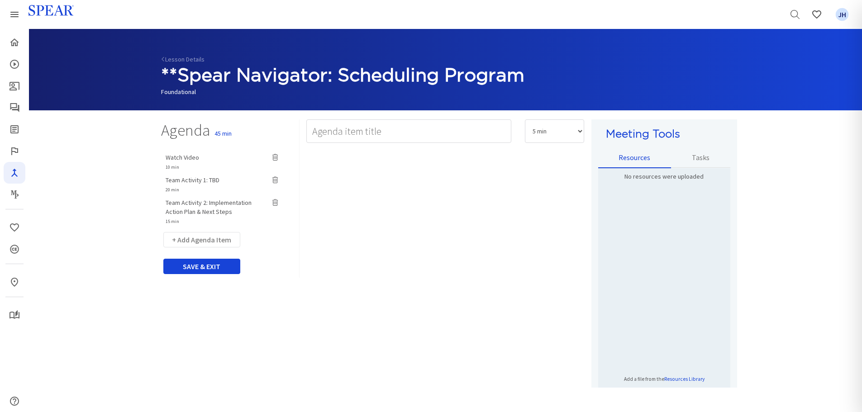
click at [219, 204] on span "Team Activity 2: Implementation Action Plan & Next Steps" at bounding box center [209, 207] width 86 height 17
type input "Team Activity 2: Implementation Action Plan & Next Steps"
select select "15"
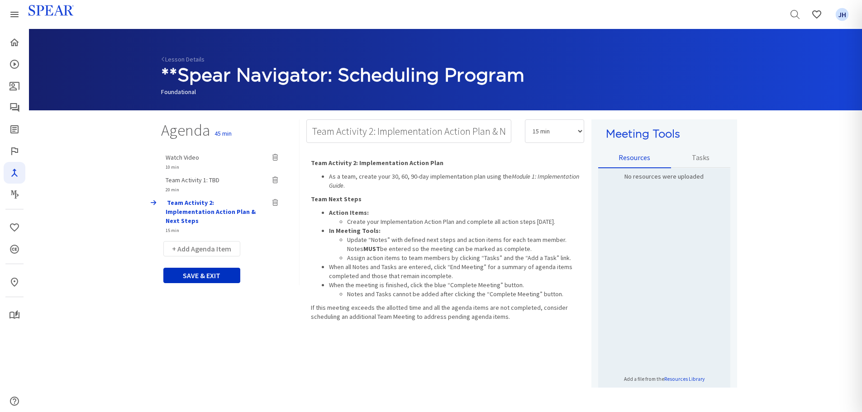
click at [218, 268] on button "SAVE & EXIT" at bounding box center [201, 275] width 77 height 15
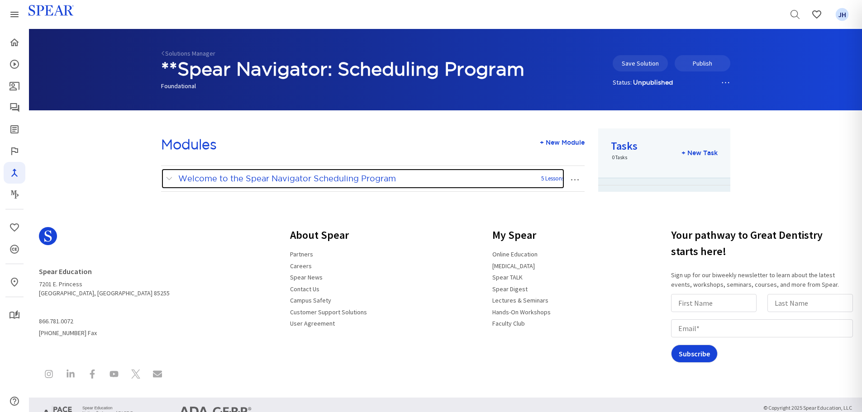
click at [169, 178] on span at bounding box center [171, 179] width 11 height 12
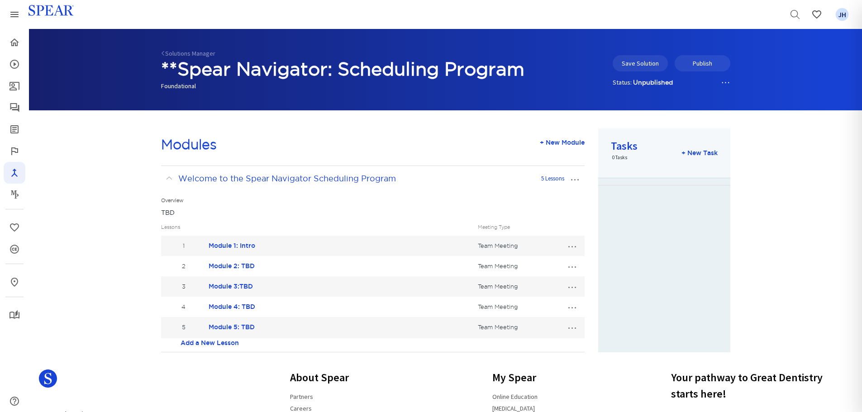
scroll to position [43, 0]
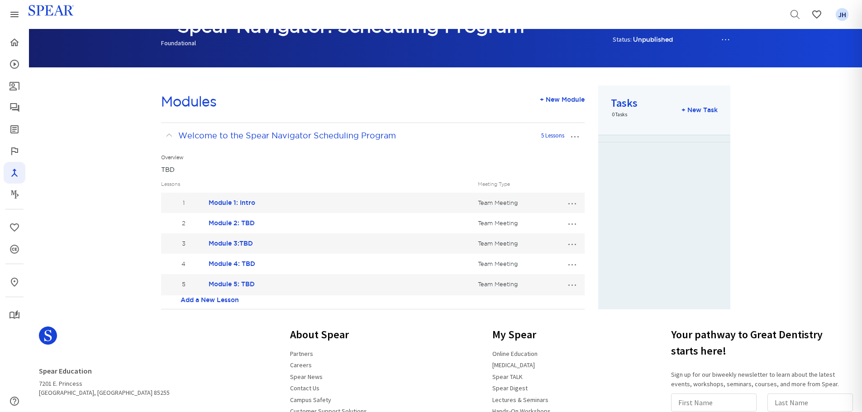
click at [575, 245] on button "…" at bounding box center [572, 243] width 20 height 14
click at [540, 260] on link "Edit Lesson" at bounding box center [542, 260] width 80 height 12
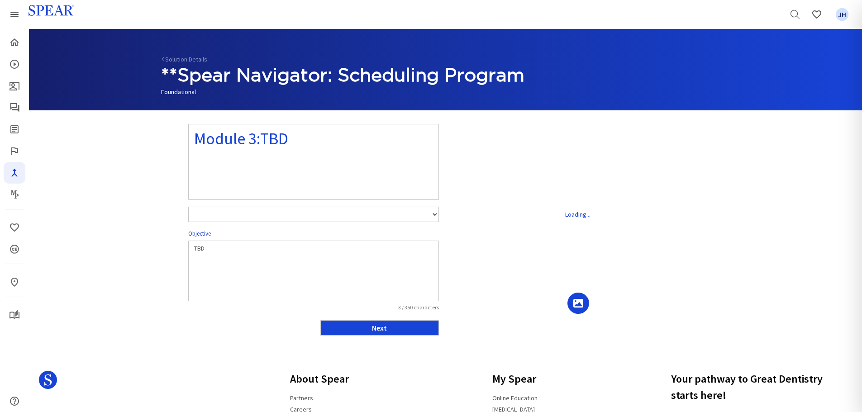
select select "number:1"
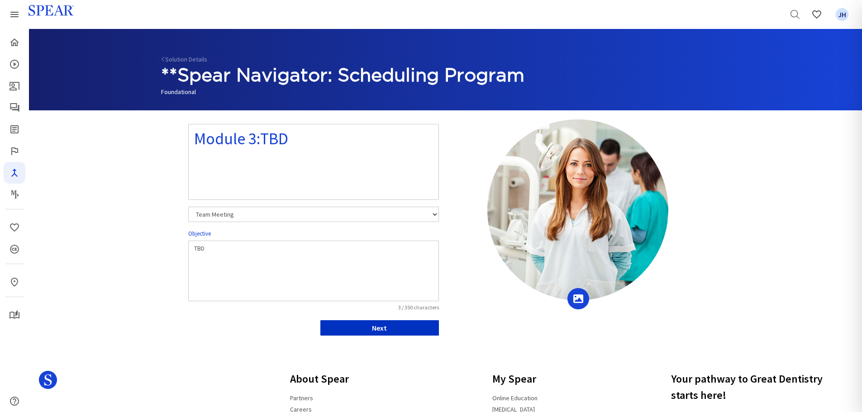
click at [415, 325] on button "Next" at bounding box center [379, 327] width 119 height 15
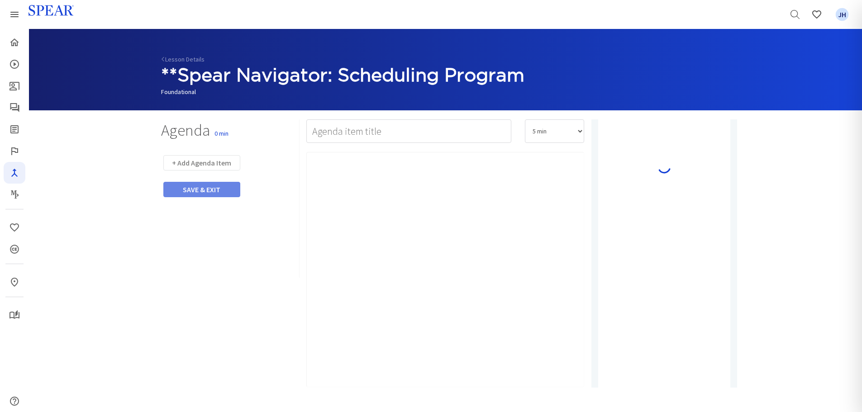
type input "Watch Video"
select select "10"
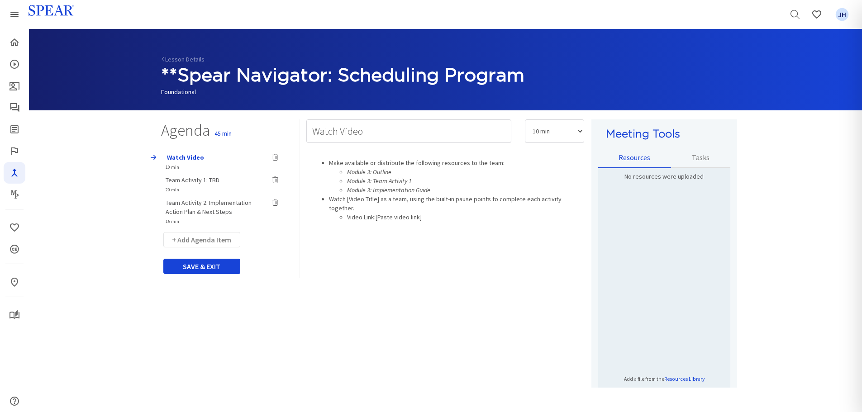
click at [206, 201] on span "Team Activity 2: Implementation Action Plan & Next Steps" at bounding box center [209, 207] width 86 height 17
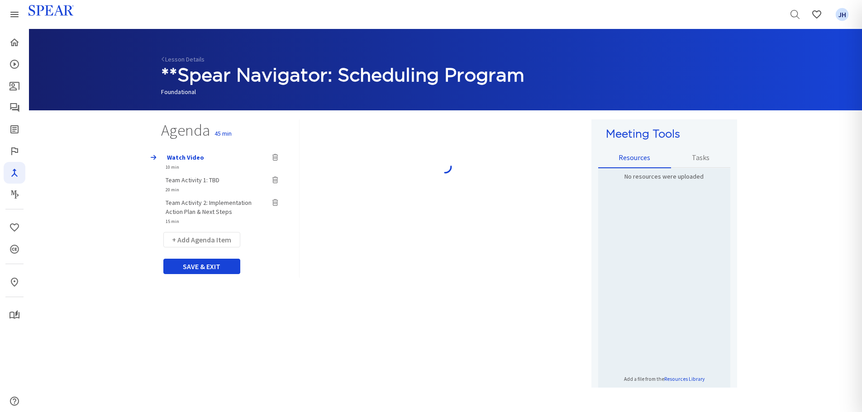
type input "Team Activity 2: Implementation Action Plan & Next Steps"
select select "15"
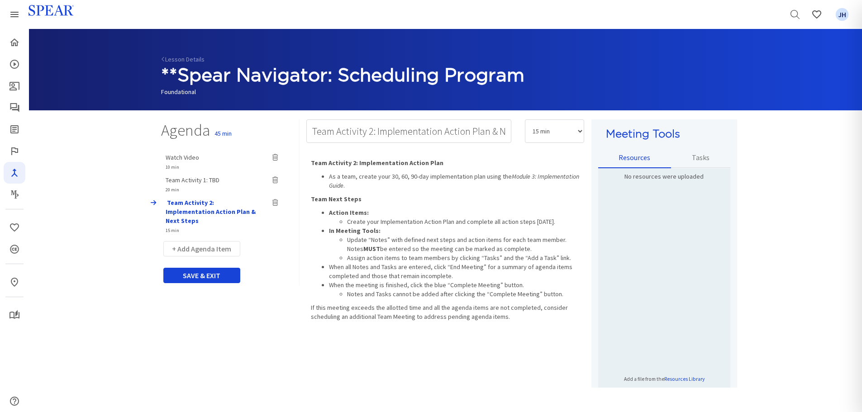
click at [214, 268] on button "SAVE & EXIT" at bounding box center [201, 275] width 77 height 15
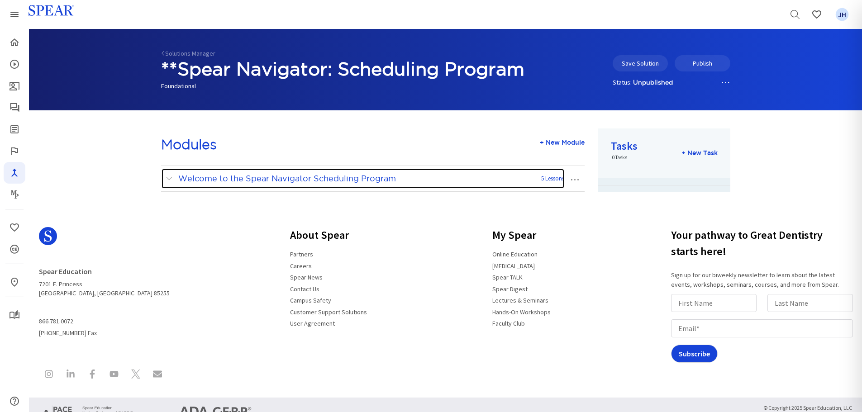
click at [168, 176] on span at bounding box center [171, 179] width 11 height 12
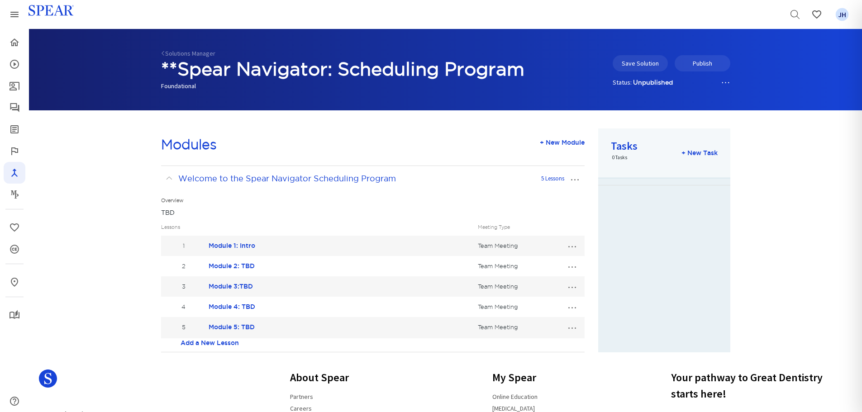
scroll to position [43, 0]
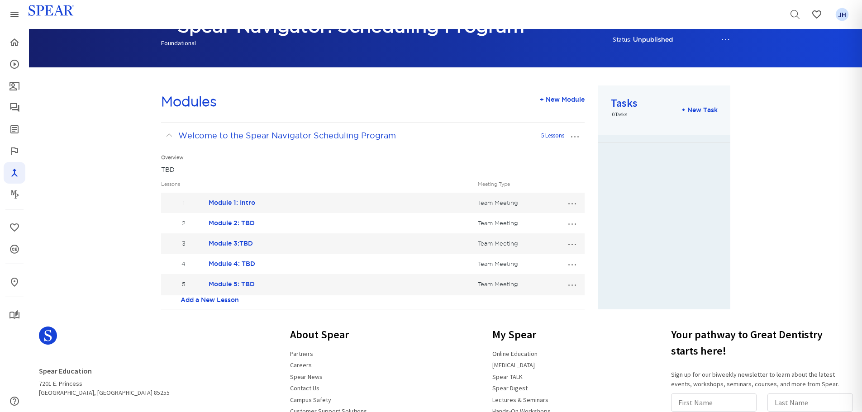
click at [574, 201] on button "…" at bounding box center [572, 202] width 20 height 14
click at [556, 220] on link "Edit Lesson" at bounding box center [542, 220] width 80 height 12
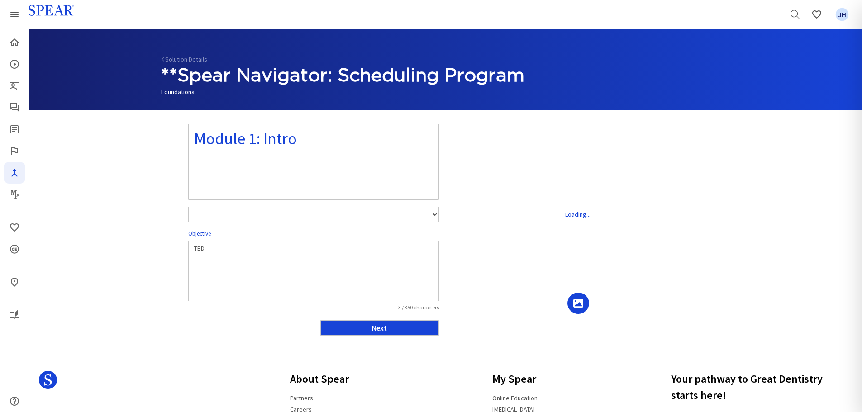
select select "number:1"
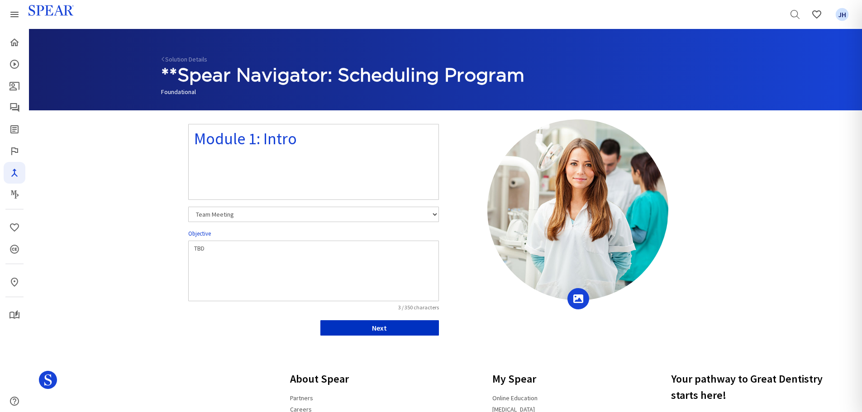
click at [409, 331] on button "Next" at bounding box center [379, 327] width 119 height 15
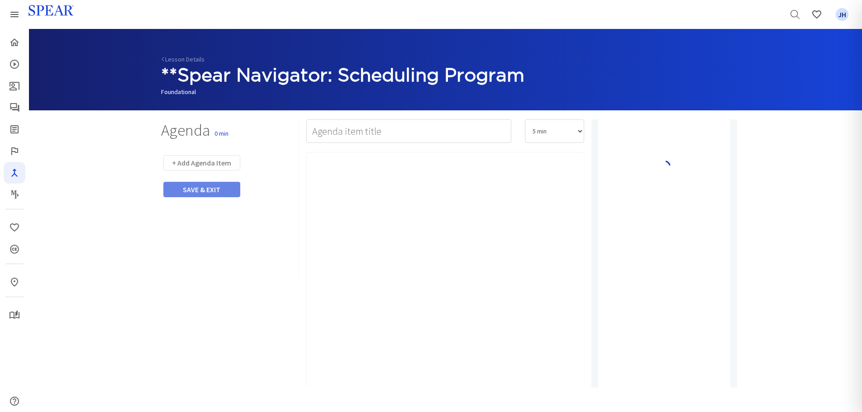
type input "Watch Video"
select select "10"
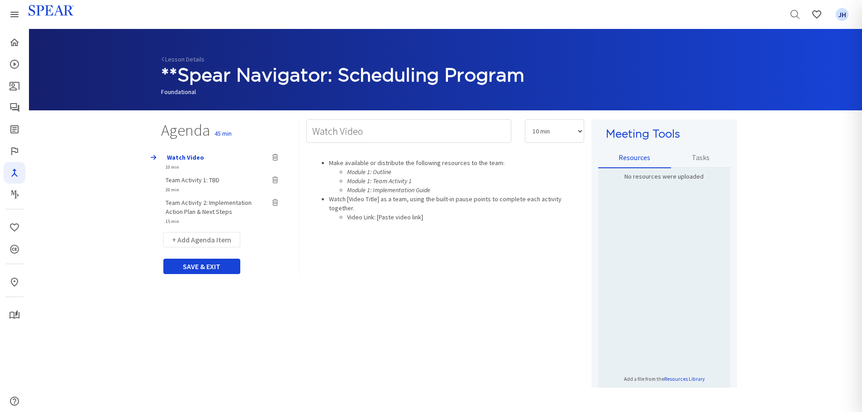
click at [229, 203] on span "Team Activity 2: Implementation Action Plan & Next Steps" at bounding box center [209, 207] width 86 height 17
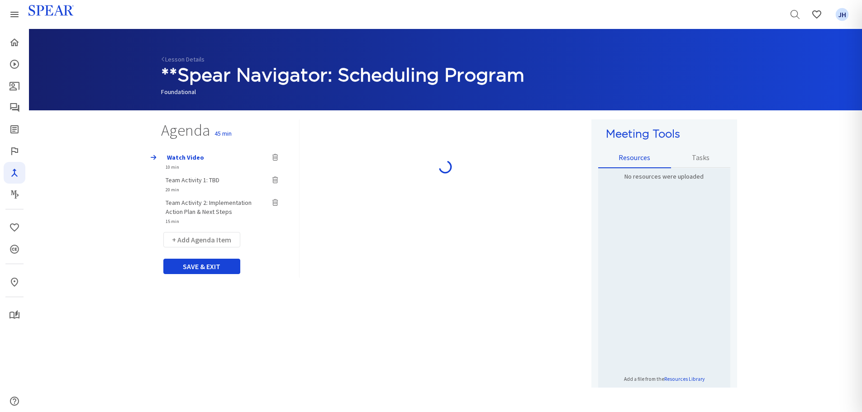
type input "Team Activity 2: Implementation Action Plan & Next Steps"
select select "15"
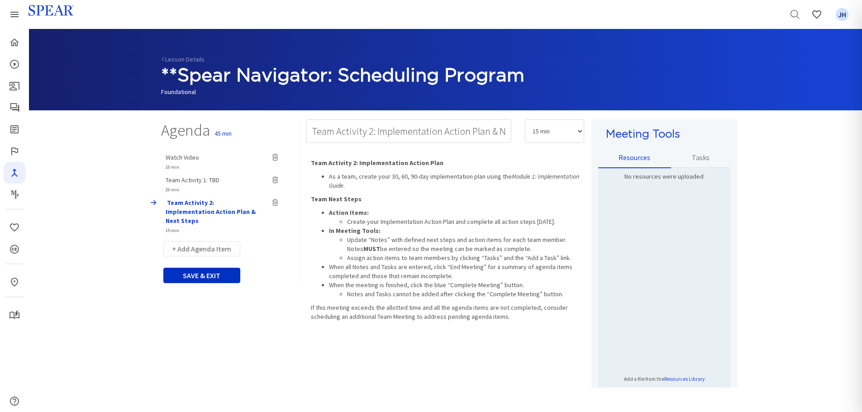
click at [215, 268] on button "SAVE & EXIT" at bounding box center [201, 275] width 77 height 15
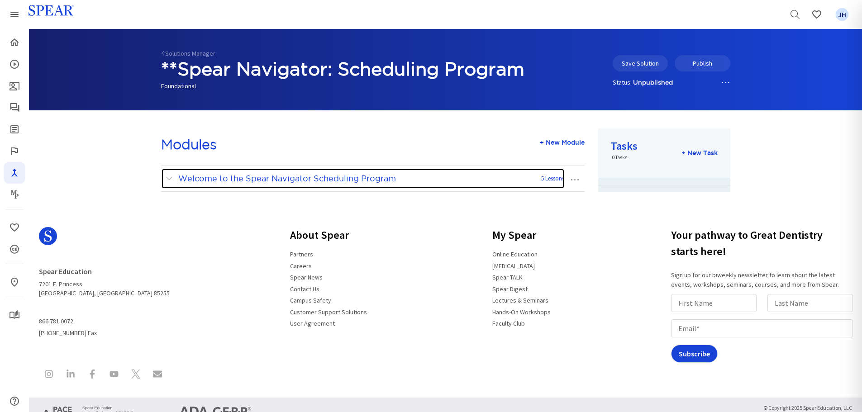
click at [168, 178] on span at bounding box center [171, 179] width 11 height 12
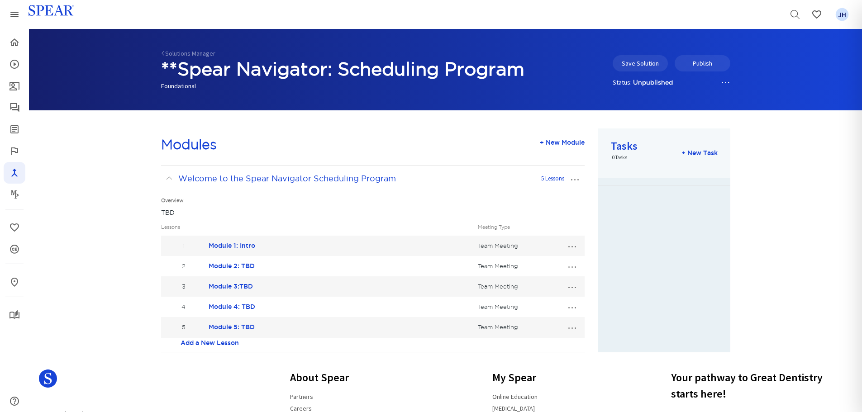
scroll to position [43, 0]
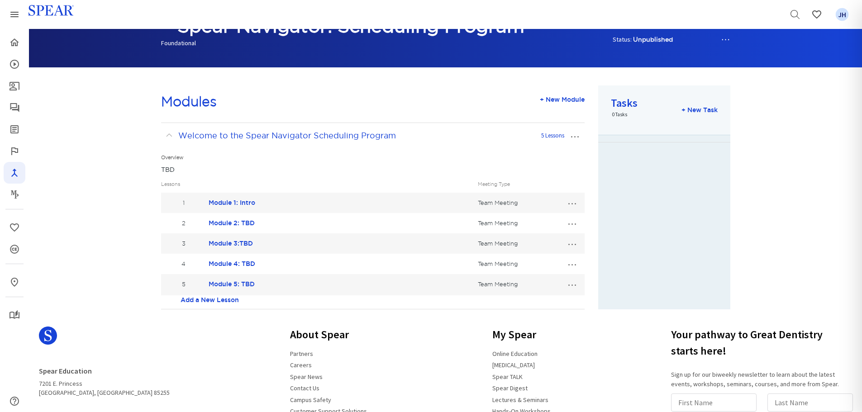
click at [573, 225] on button "…" at bounding box center [572, 223] width 20 height 14
click at [538, 240] on link "Edit Lesson" at bounding box center [542, 240] width 80 height 12
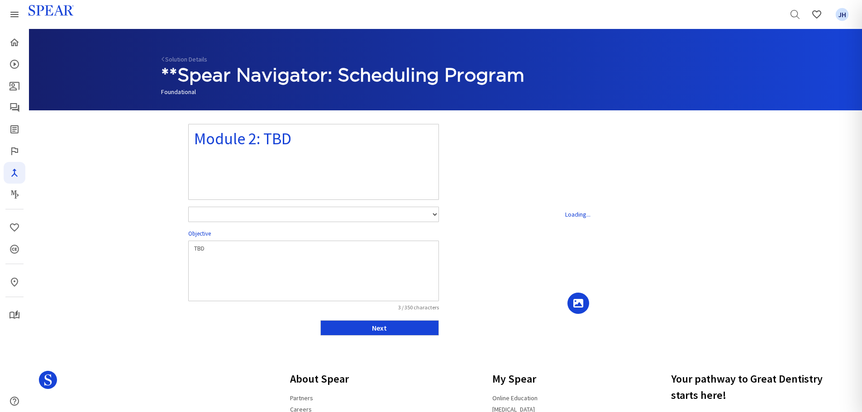
select select "number:1"
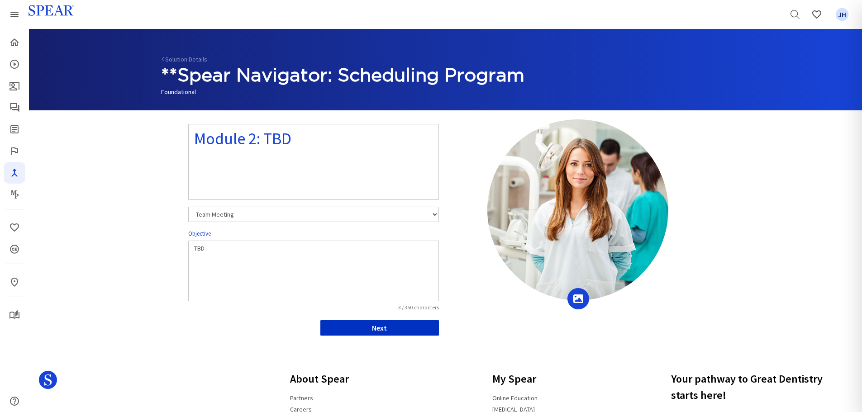
click at [414, 329] on button "Next" at bounding box center [379, 327] width 119 height 15
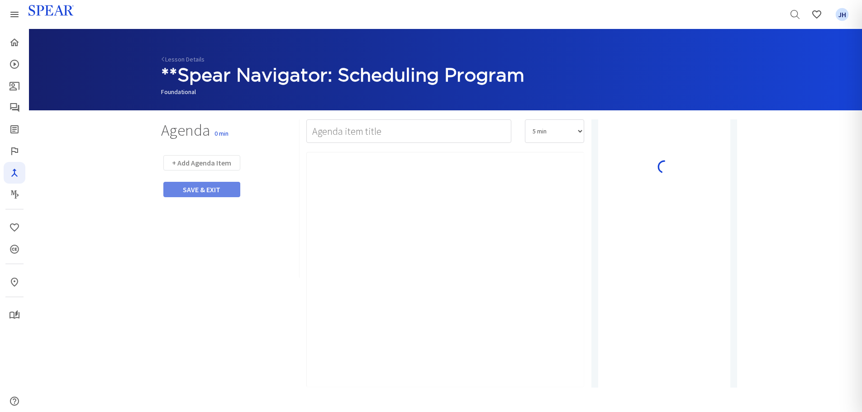
type input "Watch Video"
select select "10"
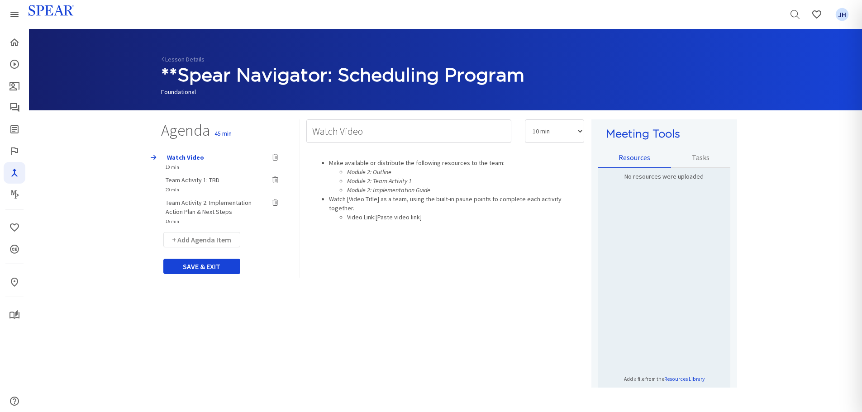
click at [209, 202] on span "Team Activity 2: Implementation Action Plan & Next Steps" at bounding box center [209, 207] width 86 height 17
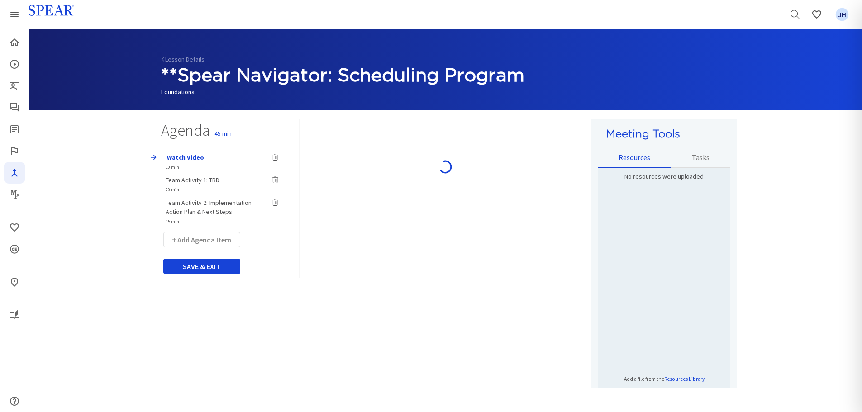
type input "Team Activity 2: Implementation Action Plan & Next Steps"
select select "15"
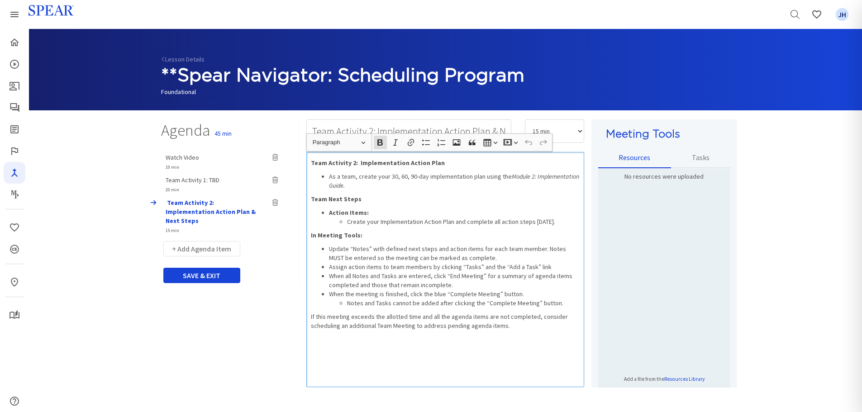
click at [310, 233] on div "Team Activity 2: Implementation Action Plan As a team, create your 30, 60, 90-d…" at bounding box center [445, 269] width 278 height 235
click at [432, 143] on button "Bulleted List Bulleted List" at bounding box center [426, 143] width 14 height 14
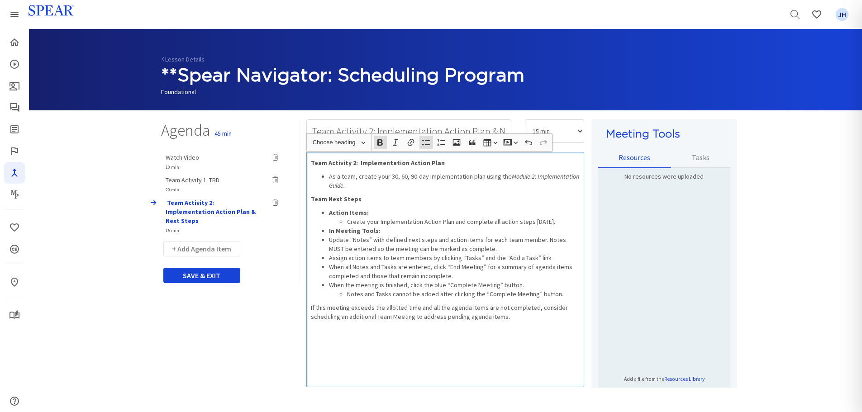
click at [327, 242] on ul "Action Items: Create your Implementation Action Plan and complete all action st…" at bounding box center [445, 253] width 269 height 91
click at [330, 254] on li "Assign action items to team members by clicking “Tasks” and the “Add a Task” li…" at bounding box center [454, 257] width 251 height 9
click at [212, 241] on button "+ Add Agenda Item" at bounding box center [201, 248] width 77 height 15
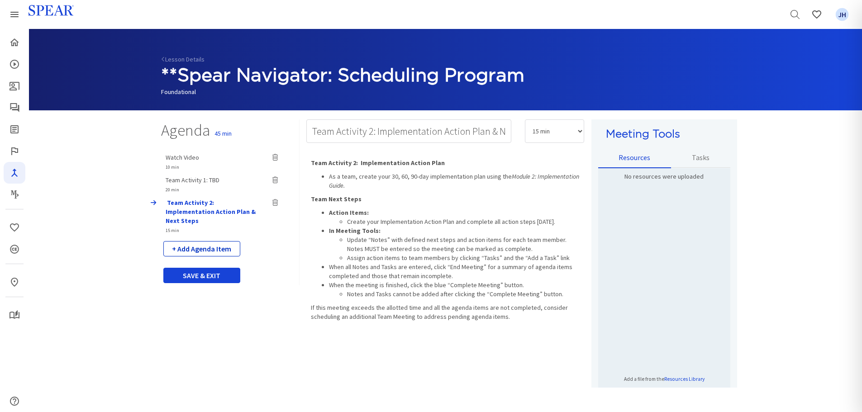
select select "5"
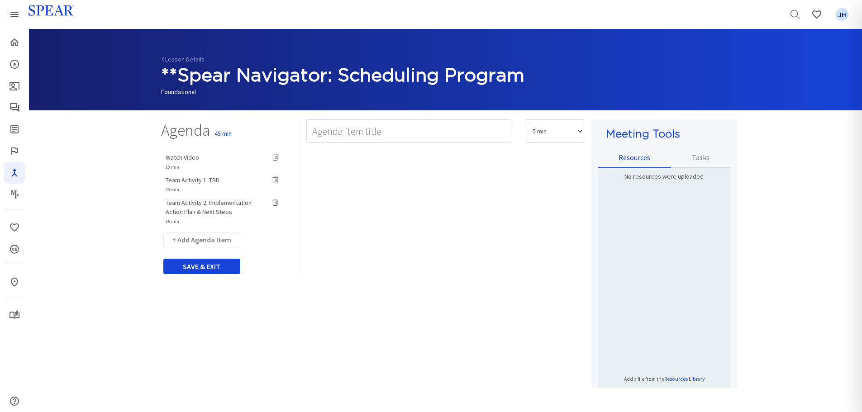
click at [204, 205] on span "Team Activity 2: Implementation Action Plan & Next Steps" at bounding box center [209, 207] width 86 height 17
type input "Team Activity 2: Implementation Action Plan & Next Steps"
select select "15"
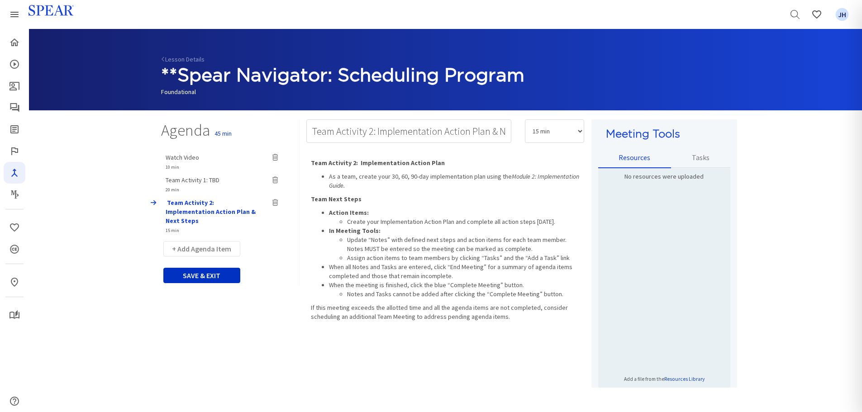
click at [227, 268] on button "SAVE & EXIT" at bounding box center [201, 275] width 77 height 15
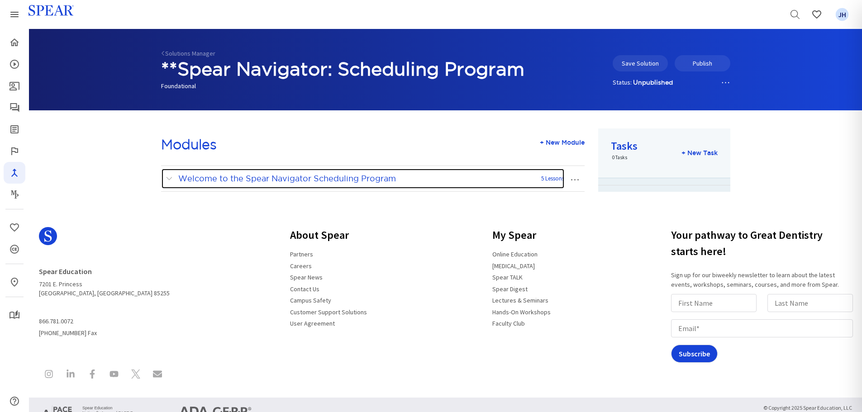
click at [170, 175] on span at bounding box center [171, 179] width 11 height 12
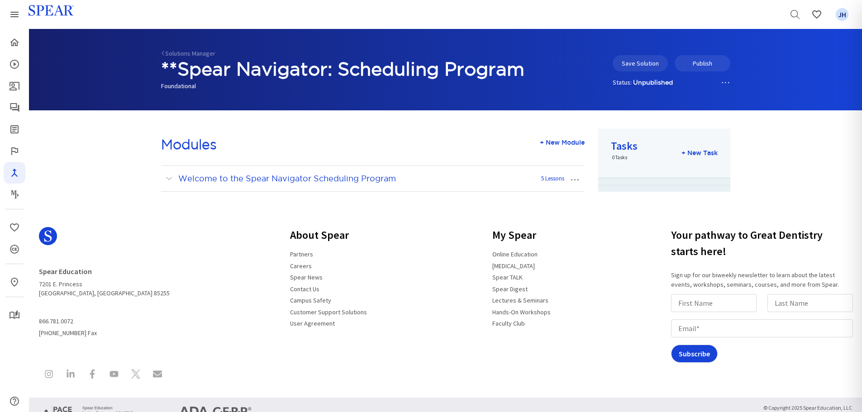
scroll to position [43, 0]
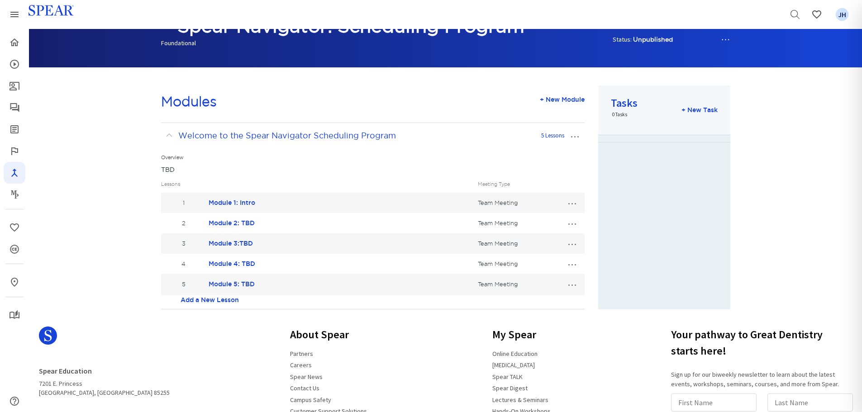
click at [573, 245] on button "…" at bounding box center [572, 243] width 20 height 14
click at [537, 259] on link "Edit Lesson" at bounding box center [542, 260] width 80 height 12
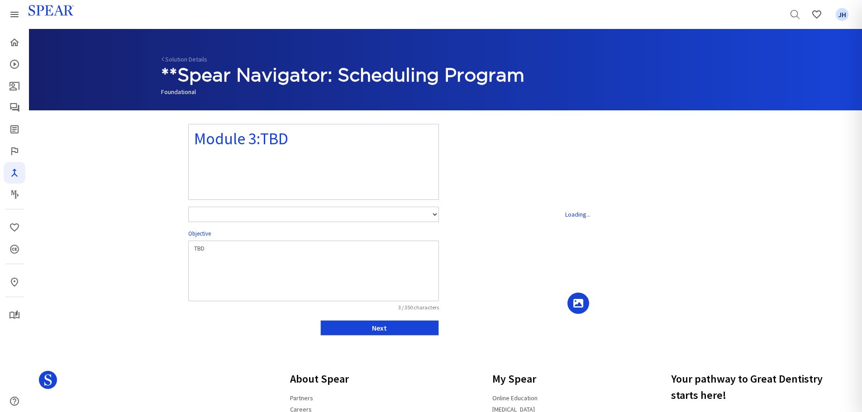
select select "number:1"
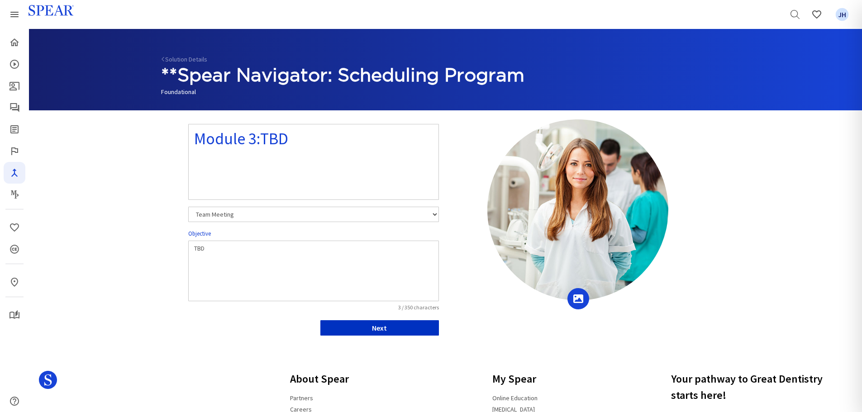
click at [395, 327] on button "Next" at bounding box center [379, 327] width 119 height 15
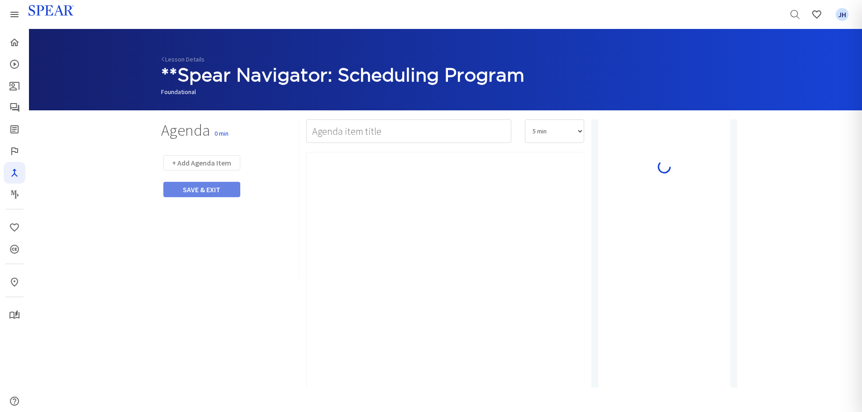
type input "Watch Video"
select select "10"
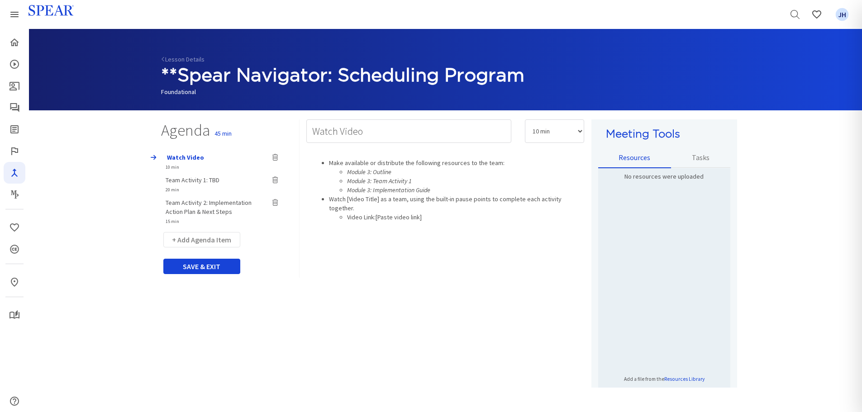
click at [224, 202] on span "Team Activity 2: Implementation Action Plan & Next Steps" at bounding box center [209, 207] width 86 height 17
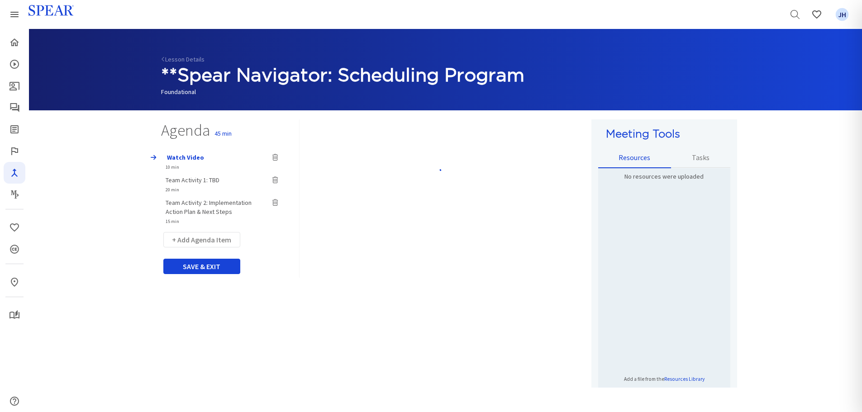
type input "Team Activity 2: Implementation Action Plan & Next Steps"
select select "15"
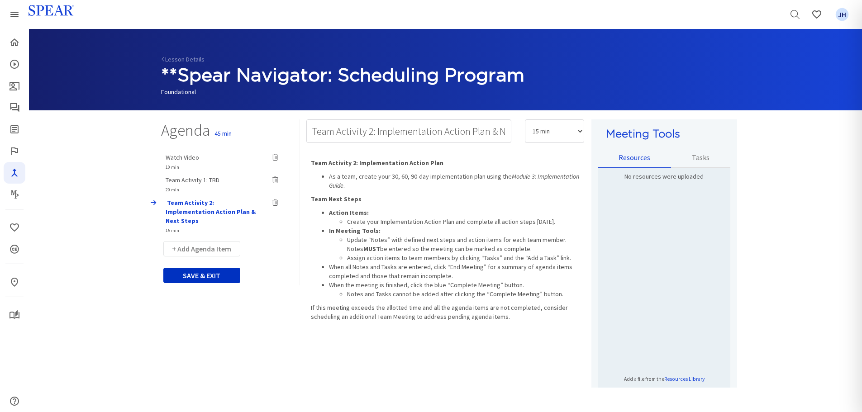
click at [212, 268] on button "SAVE & EXIT" at bounding box center [201, 275] width 77 height 15
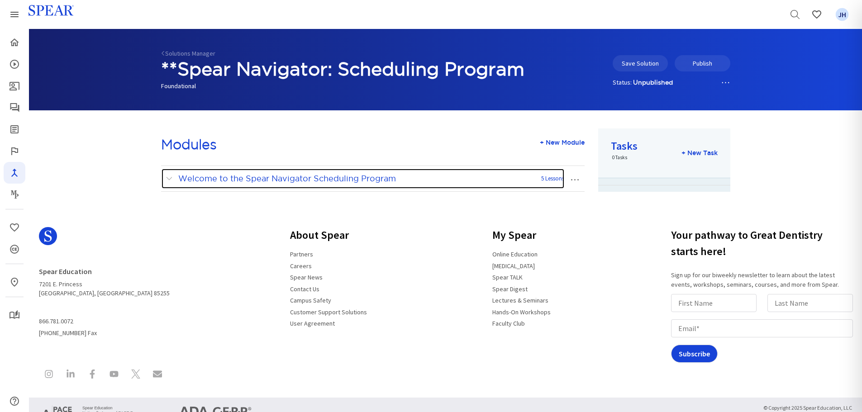
click at [168, 177] on span at bounding box center [171, 179] width 11 height 12
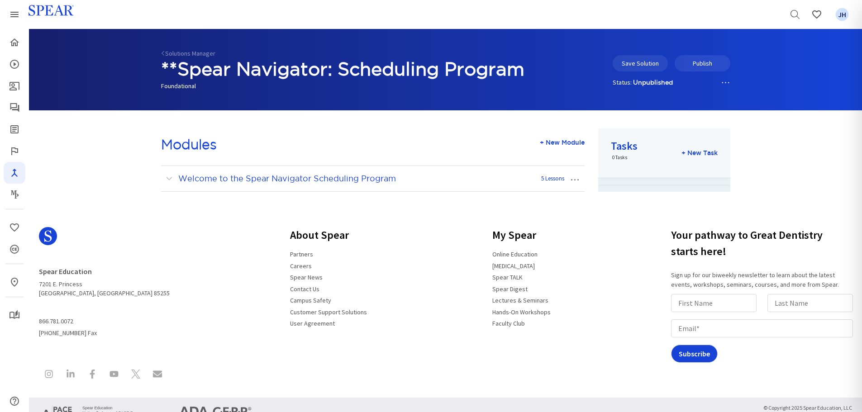
scroll to position [43, 0]
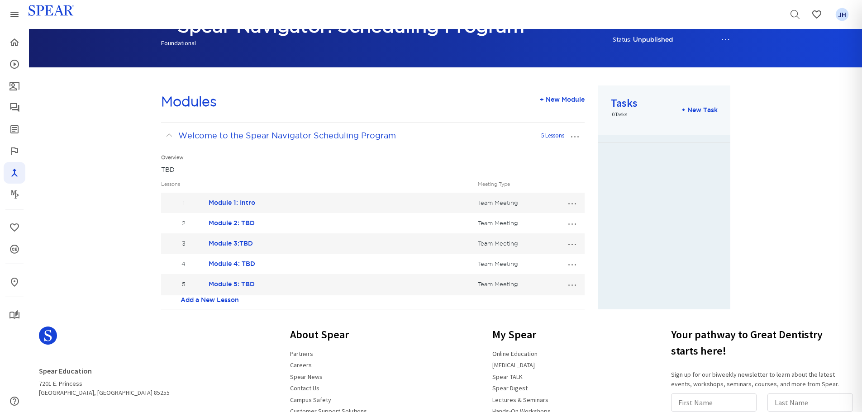
click at [570, 264] on button "…" at bounding box center [572, 264] width 20 height 14
click at [541, 282] on link "Edit Lesson" at bounding box center [542, 281] width 80 height 12
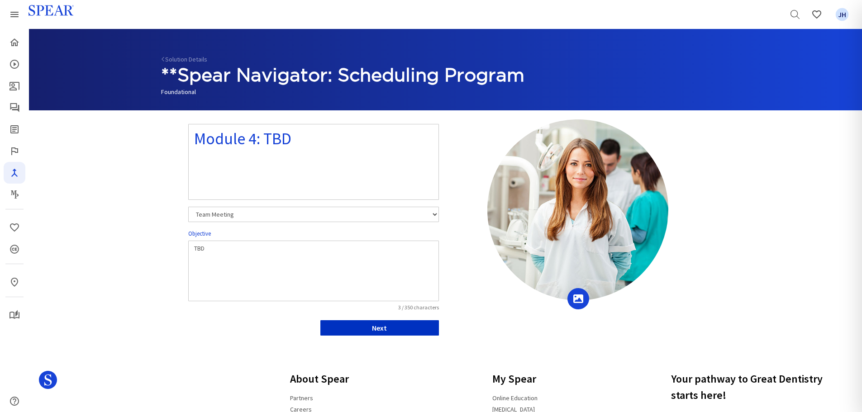
click at [432, 331] on button "Next" at bounding box center [379, 327] width 119 height 15
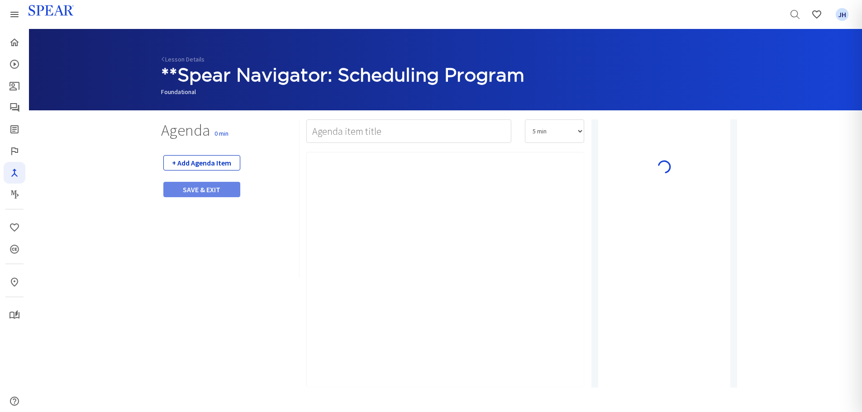
type input "Watch Video"
select select "10"
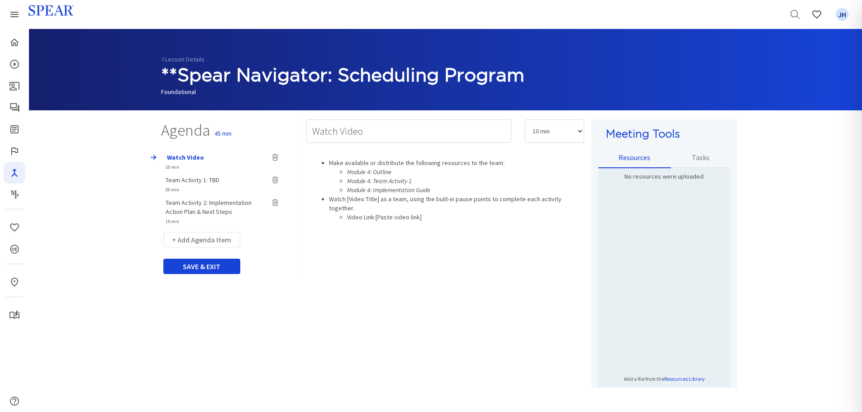
click at [208, 210] on span "Team Activity 2: Implementation Action Plan & Next Steps" at bounding box center [209, 207] width 86 height 17
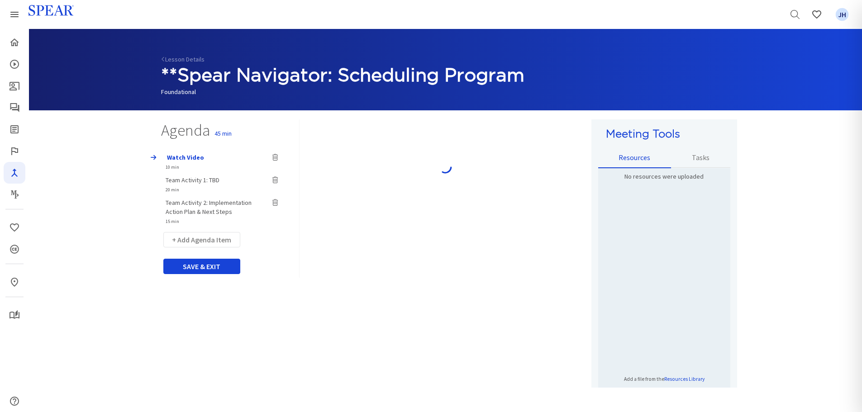
type input "Team Activity 2: Implementation Action Plan & Next Steps"
select select "15"
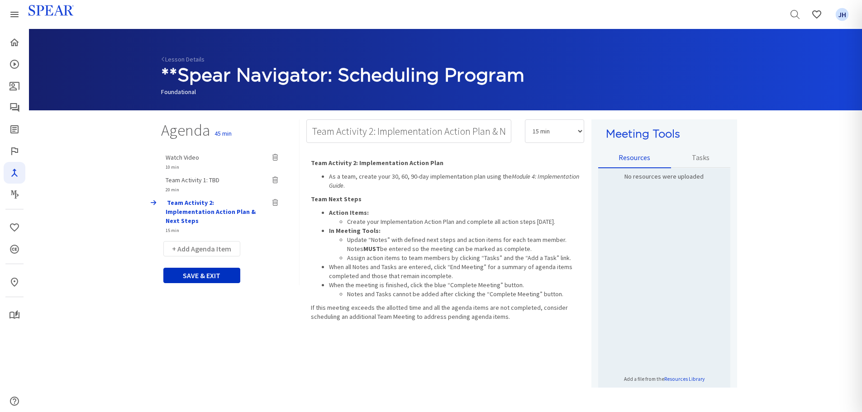
click at [207, 268] on button "SAVE & EXIT" at bounding box center [201, 275] width 77 height 15
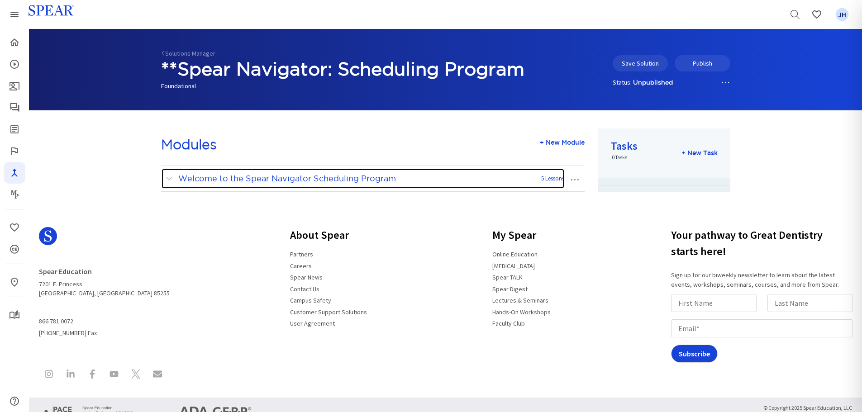
drag, startPoint x: 168, startPoint y: 179, endPoint x: 173, endPoint y: 182, distance: 5.5
click at [168, 179] on span at bounding box center [171, 179] width 11 height 12
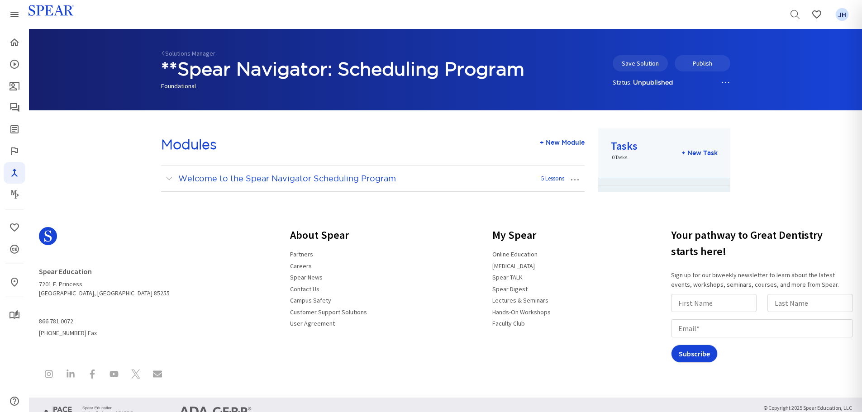
scroll to position [43, 0]
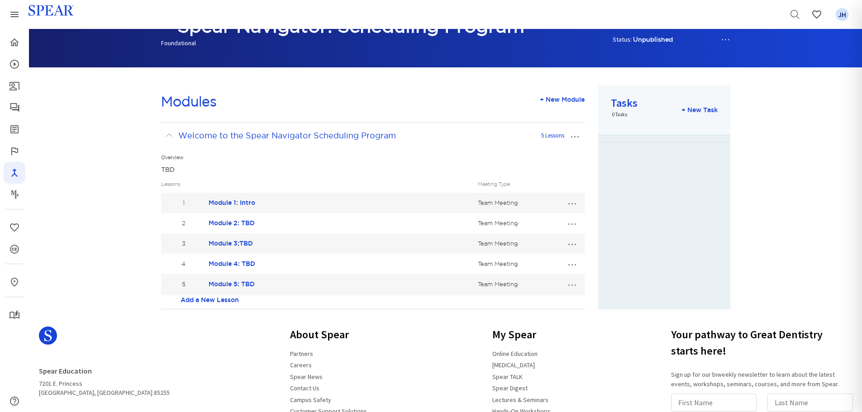
click at [568, 286] on button "…" at bounding box center [572, 284] width 20 height 14
click at [547, 304] on link "Edit Lesson" at bounding box center [542, 301] width 80 height 12
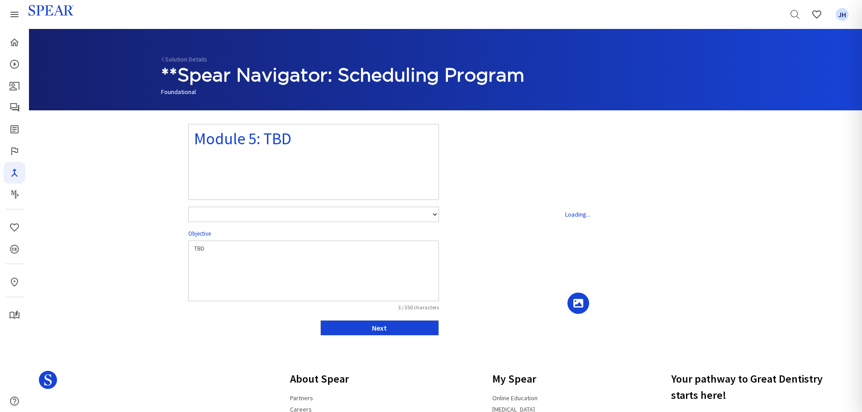
select select "number:1"
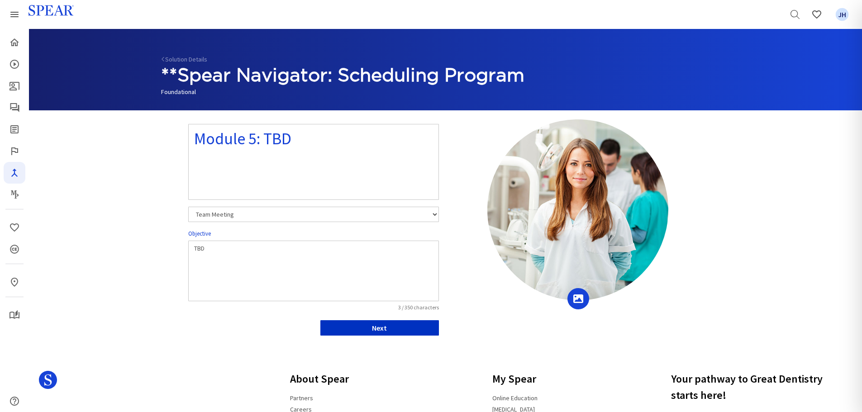
click at [403, 328] on button "Next" at bounding box center [379, 327] width 119 height 15
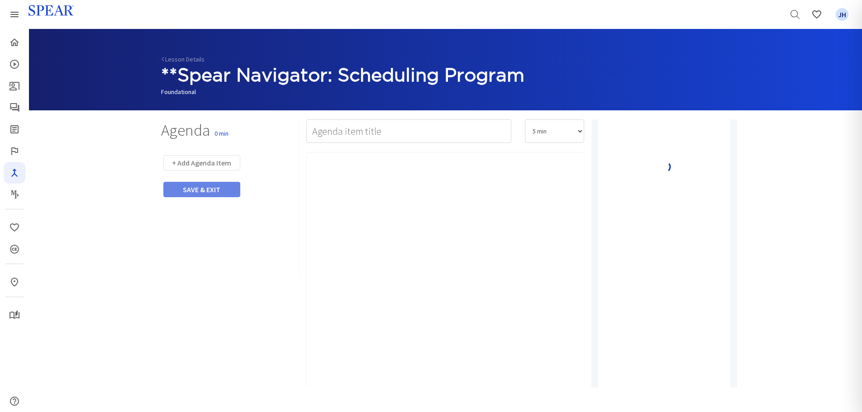
type input "Watch Video"
select select "10"
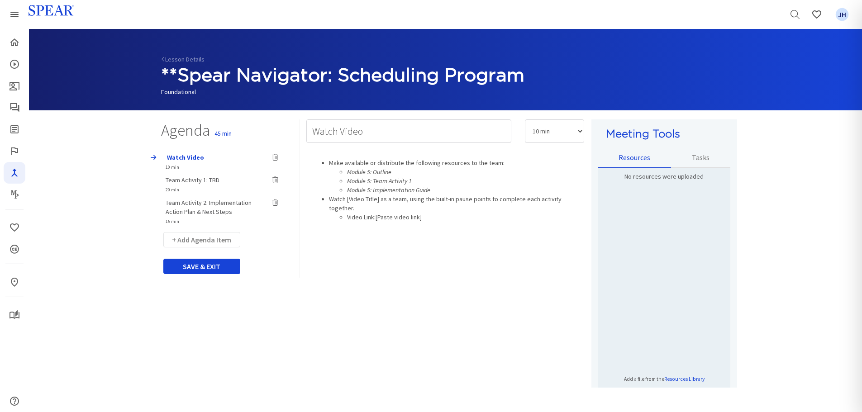
click at [223, 204] on span "Team Activity 2: Implementation Action Plan & Next Steps" at bounding box center [209, 207] width 86 height 17
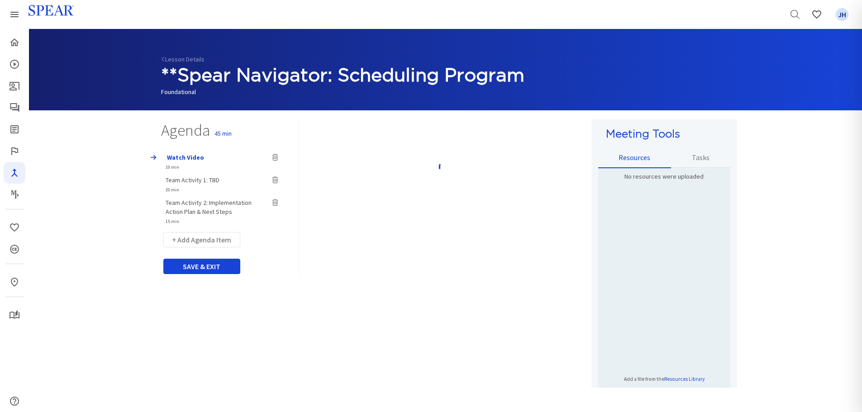
type input "Team Activity 2: Implementation Action Plan & Next Steps"
select select "15"
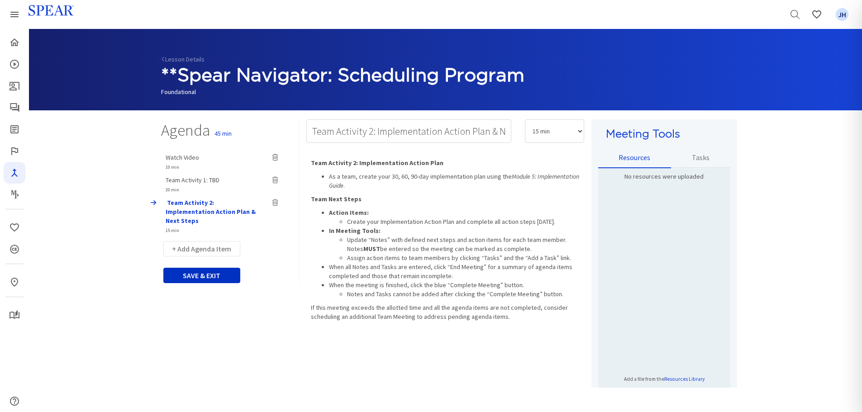
click at [205, 268] on button "SAVE & EXIT" at bounding box center [201, 275] width 77 height 15
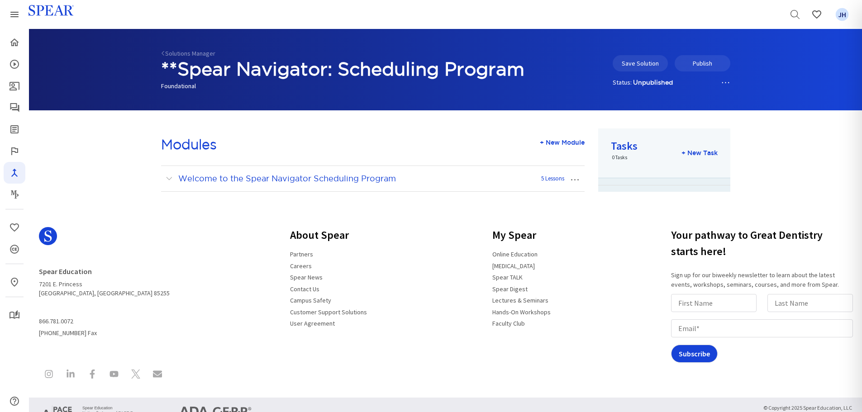
click at [573, 181] on button "…" at bounding box center [575, 178] width 20 height 14
click at [548, 194] on link "Edit Module" at bounding box center [545, 196] width 78 height 12
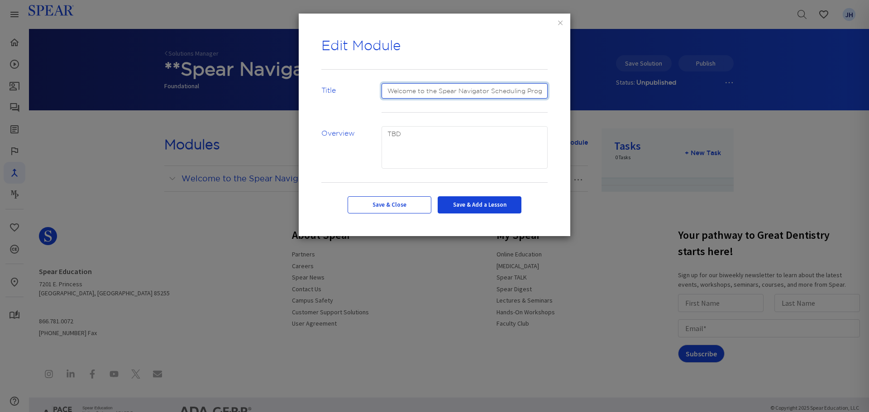
click at [539, 91] on input "Welcome to the Spear Navigator Scheduling Program" at bounding box center [464, 90] width 167 height 15
type input "Welcome to the Spear Navigator Scheduling Program!"
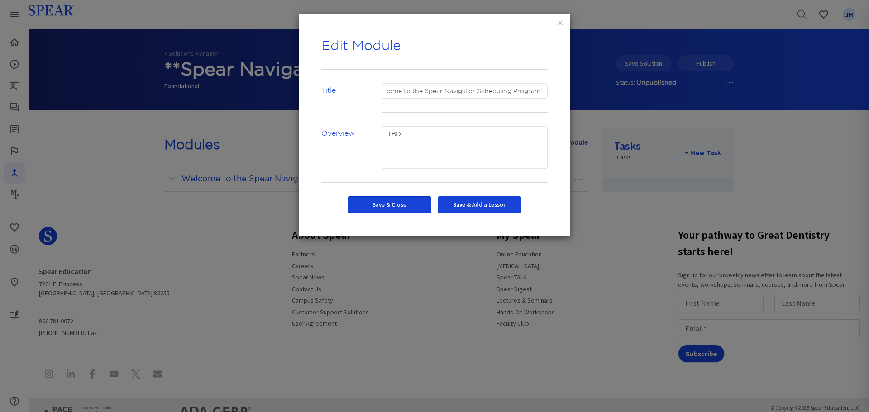
click at [397, 207] on button "Save & Close" at bounding box center [390, 204] width 84 height 17
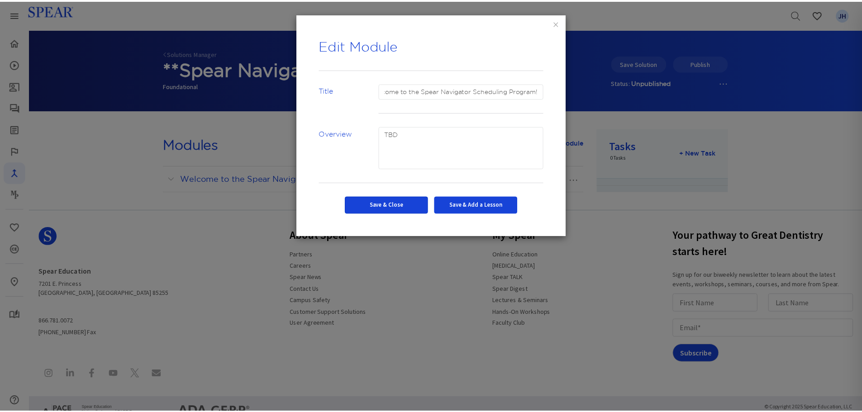
scroll to position [0, 0]
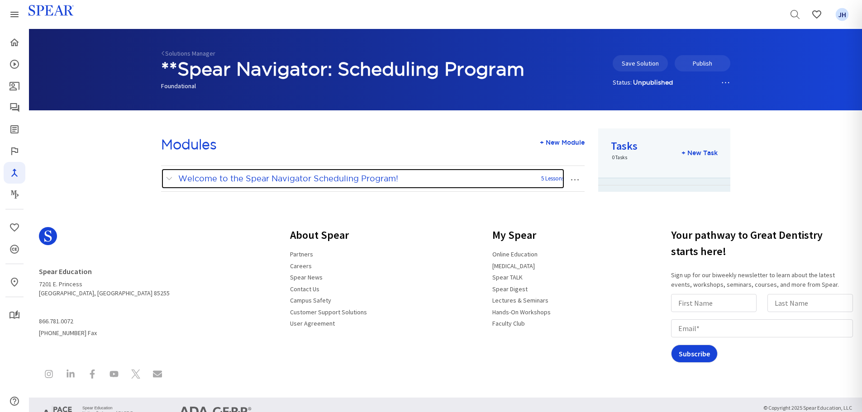
click at [166, 181] on span at bounding box center [171, 179] width 11 height 12
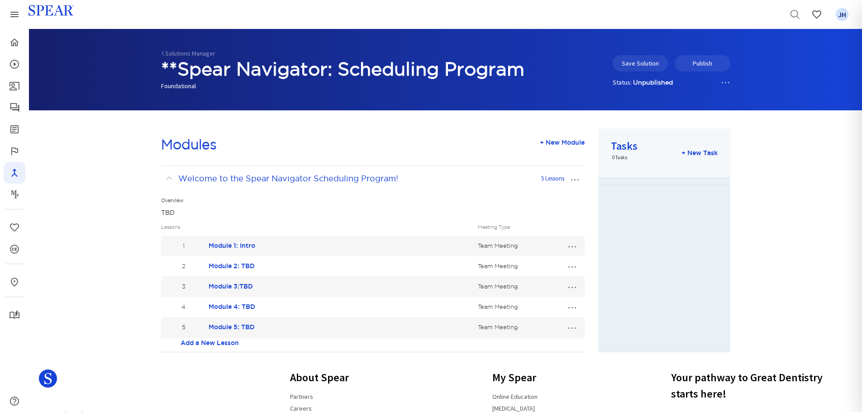
scroll to position [43, 0]
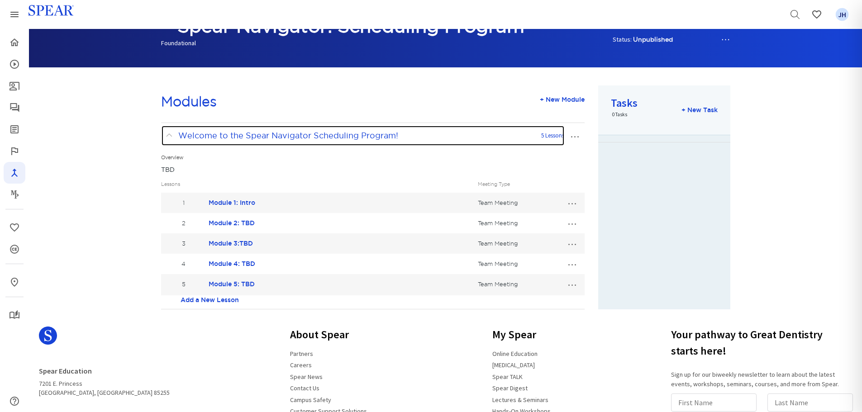
click at [171, 136] on span at bounding box center [171, 136] width 11 height 12
